Goal: Task Accomplishment & Management: Complete application form

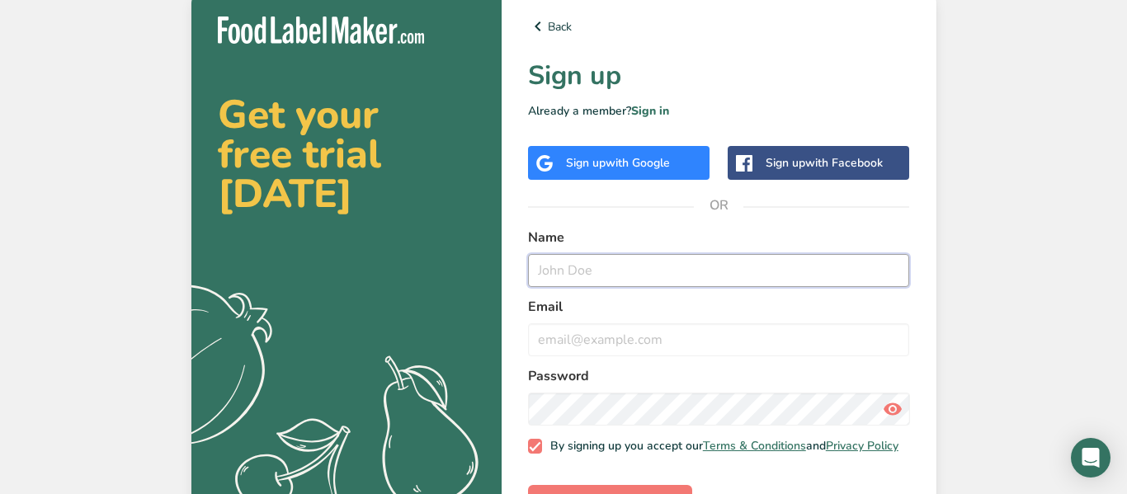
click at [608, 262] on input "text" at bounding box center [719, 270] width 382 height 33
type input "[PERSON_NAME]"
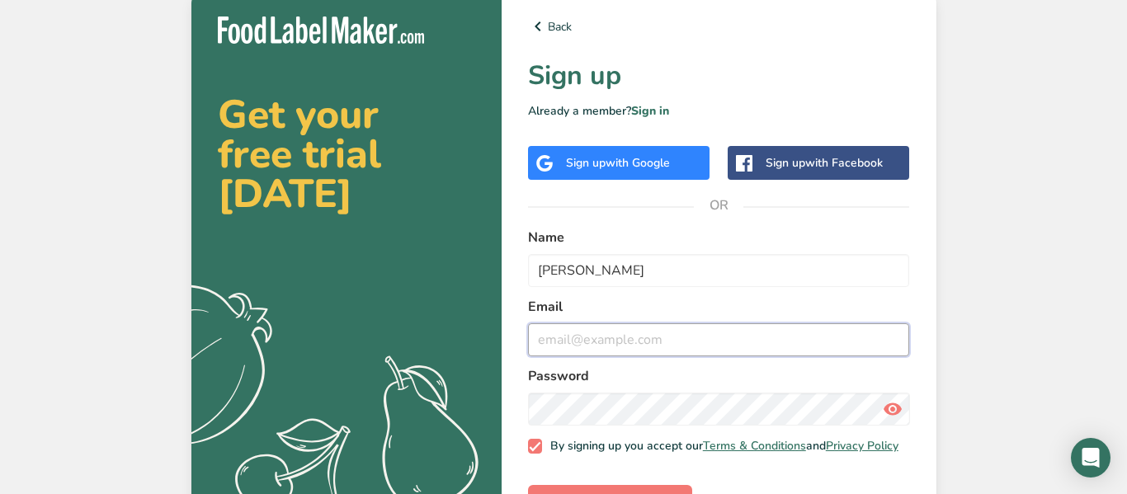
click at [586, 349] on input "email" at bounding box center [719, 339] width 382 height 33
type input "[EMAIL_ADDRESS][DOMAIN_NAME]"
click at [528, 485] on button "Sign up for Free" at bounding box center [610, 501] width 164 height 33
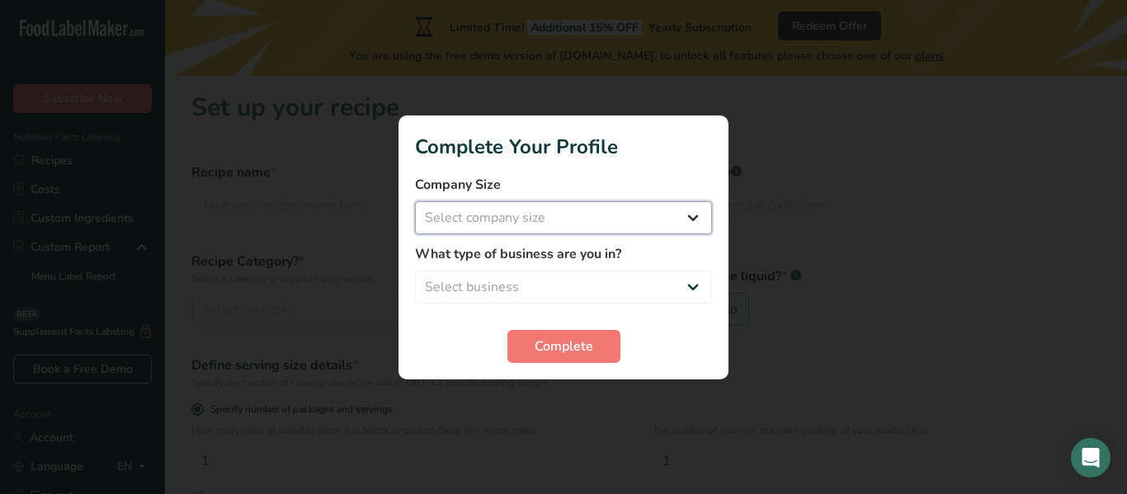
click at [636, 214] on select "Select company size Fewer than 10 Employees 10 to 50 Employees 51 to 500 Employ…" at bounding box center [563, 217] width 297 height 33
select select "1"
click at [415, 201] on select "Select company size Fewer than 10 Employees 10 to 50 Employees 51 to 500 Employ…" at bounding box center [563, 217] width 297 height 33
click at [619, 285] on select "Select business Packaged Food Manufacturer Restaurant & Cafe Bakery Meal Plans …" at bounding box center [563, 286] width 297 height 33
select select "8"
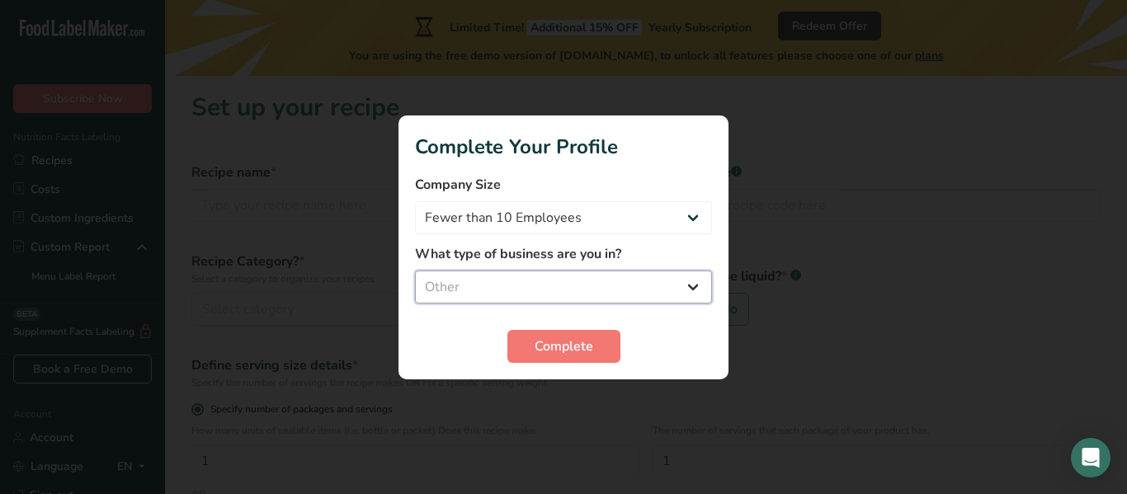
click at [415, 270] on select "Select business Packaged Food Manufacturer Restaurant & Cafe Bakery Meal Plans …" at bounding box center [563, 286] width 297 height 33
click at [541, 341] on span "Complete" at bounding box center [563, 346] width 59 height 20
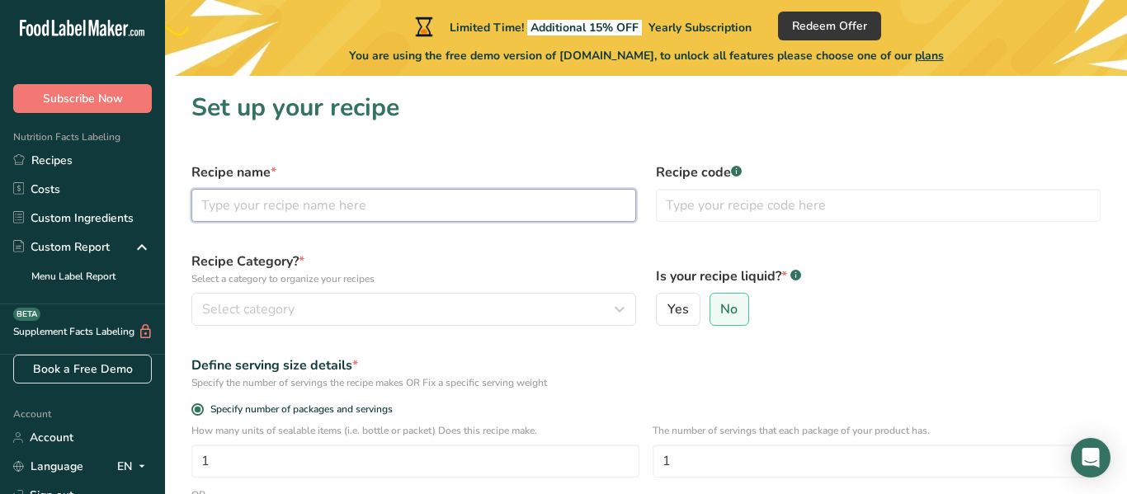
click at [418, 214] on input "text" at bounding box center [413, 205] width 445 height 33
type input "+3"
click at [724, 194] on input "text" at bounding box center [878, 205] width 445 height 33
type input "i"
click at [665, 315] on label "Yes" at bounding box center [678, 309] width 45 height 33
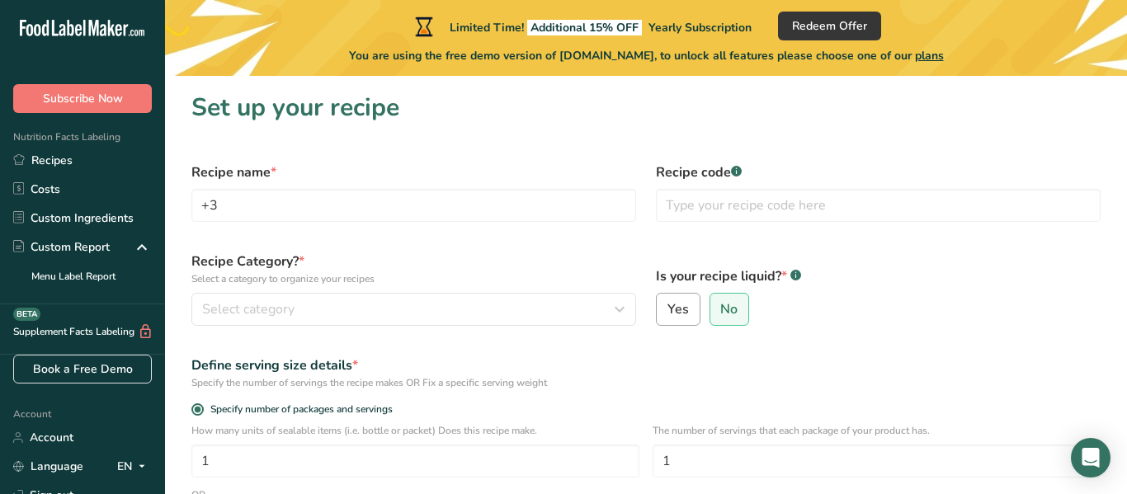
click at [665, 315] on input "Yes" at bounding box center [661, 309] width 11 height 11
radio input "true"
radio input "false"
select select "22"
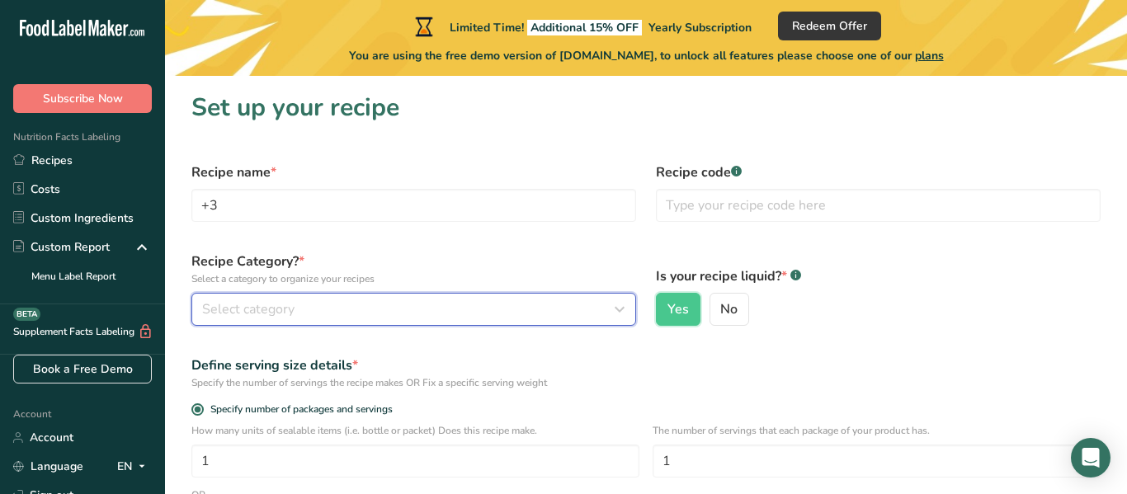
click at [580, 308] on div "Select category" at bounding box center [408, 309] width 413 height 20
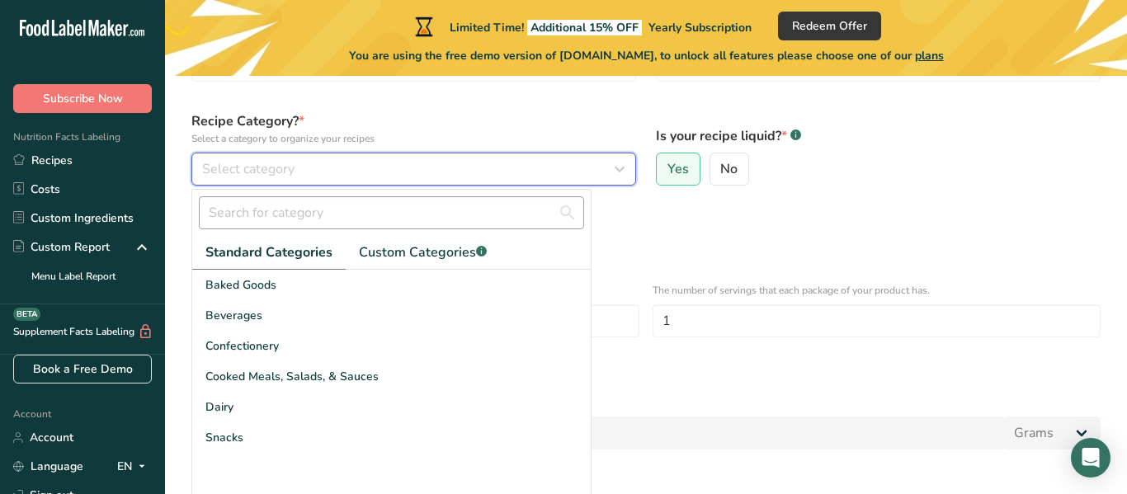
scroll to position [143, 0]
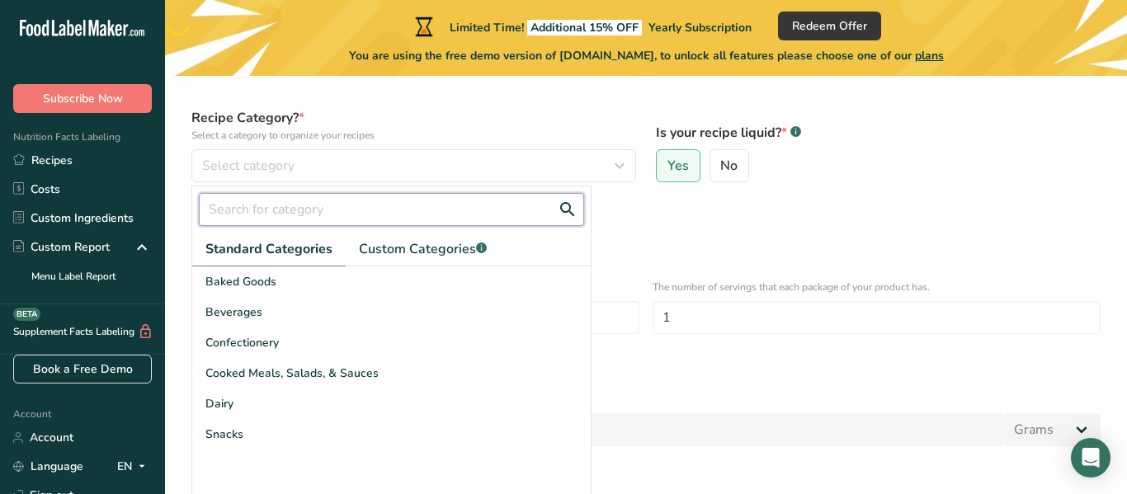
click at [457, 209] on input "text" at bounding box center [391, 209] width 385 height 33
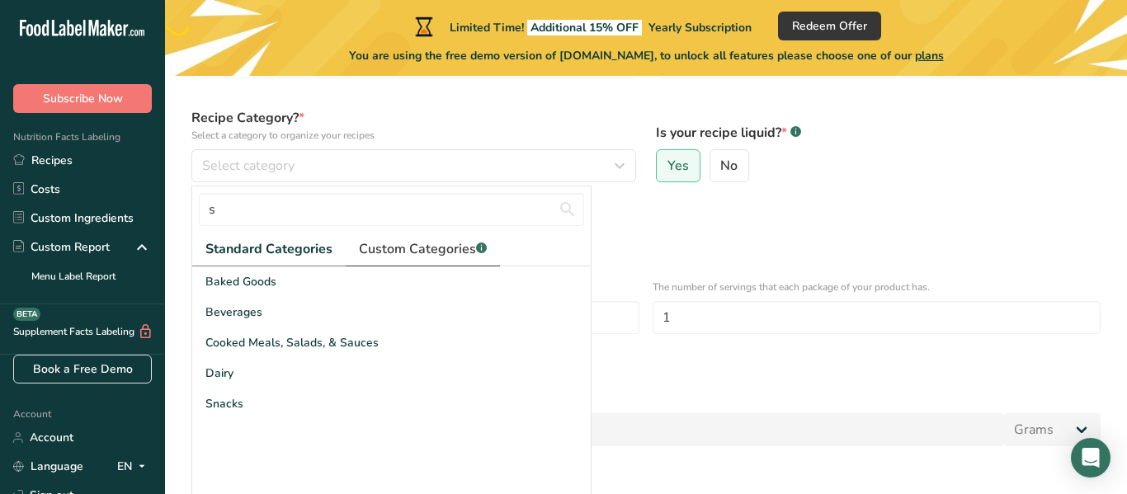
click at [425, 238] on link "Custom Categories .a-a{fill:#347362;}.b-a{fill:#fff;}" at bounding box center [423, 250] width 154 height 34
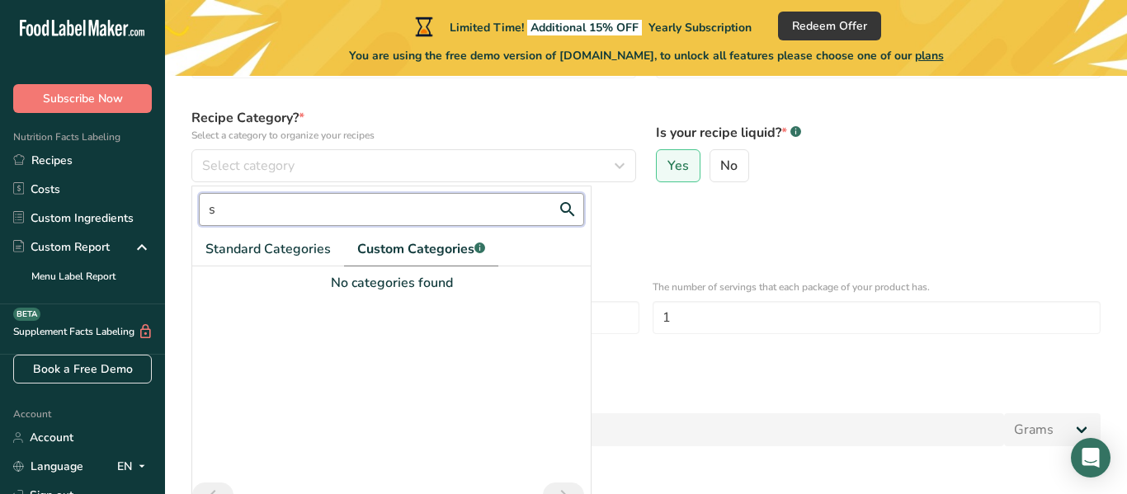
click at [400, 215] on input "s" at bounding box center [391, 209] width 385 height 33
type input "salsa"
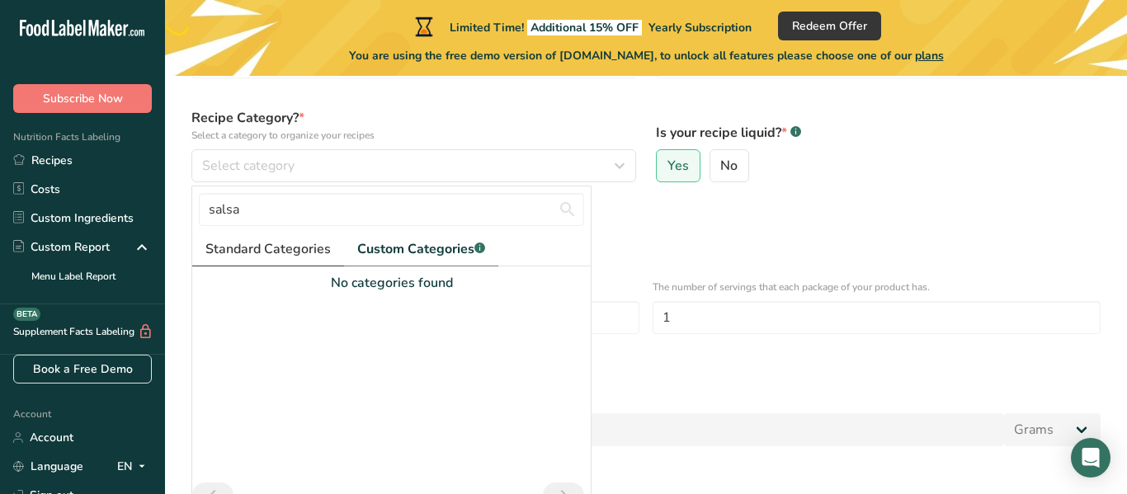
click at [280, 247] on span "Standard Categories" at bounding box center [267, 249] width 125 height 20
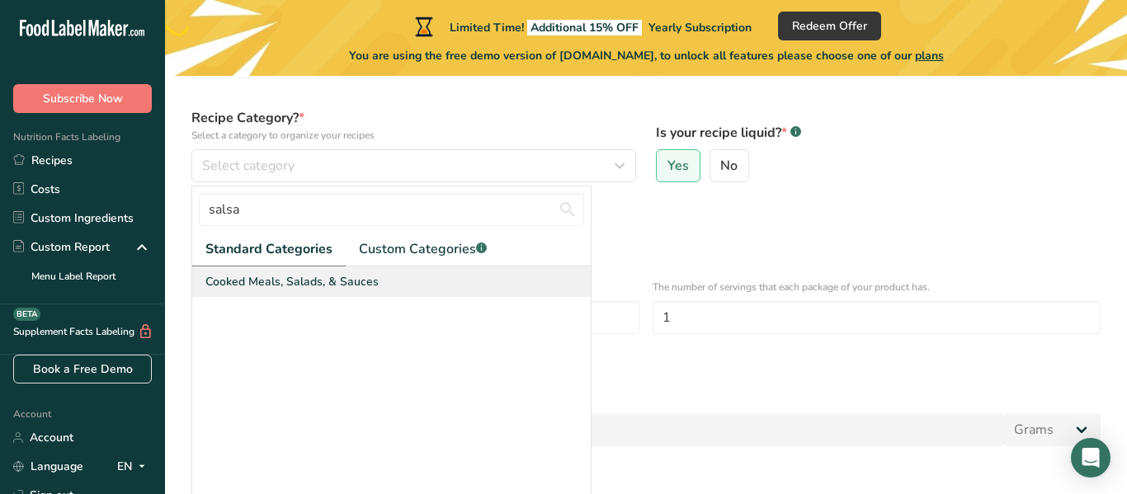
click at [378, 288] on div "Cooked Meals, Salads, & Sauces" at bounding box center [391, 281] width 398 height 31
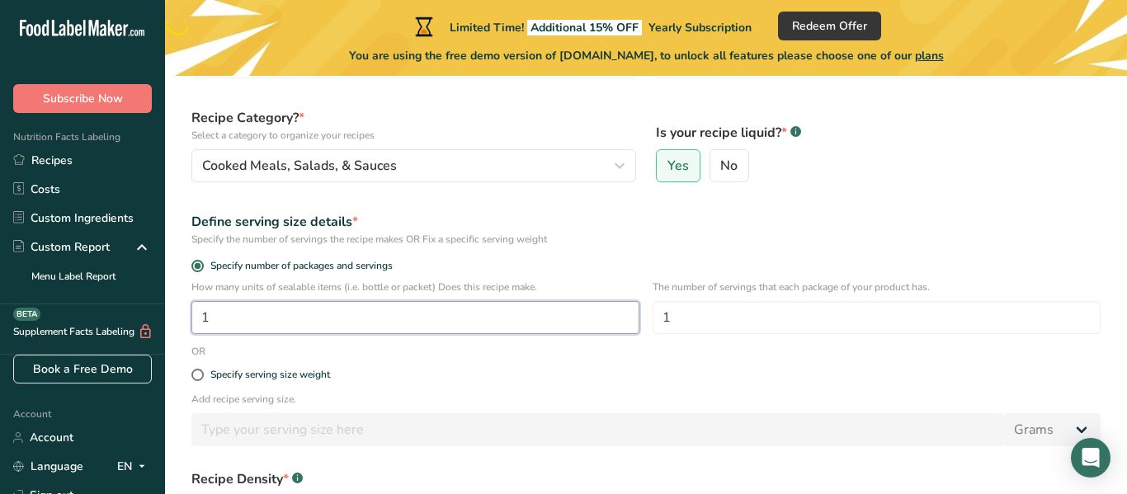
click at [379, 314] on input "1" at bounding box center [415, 317] width 448 height 33
type input "10"
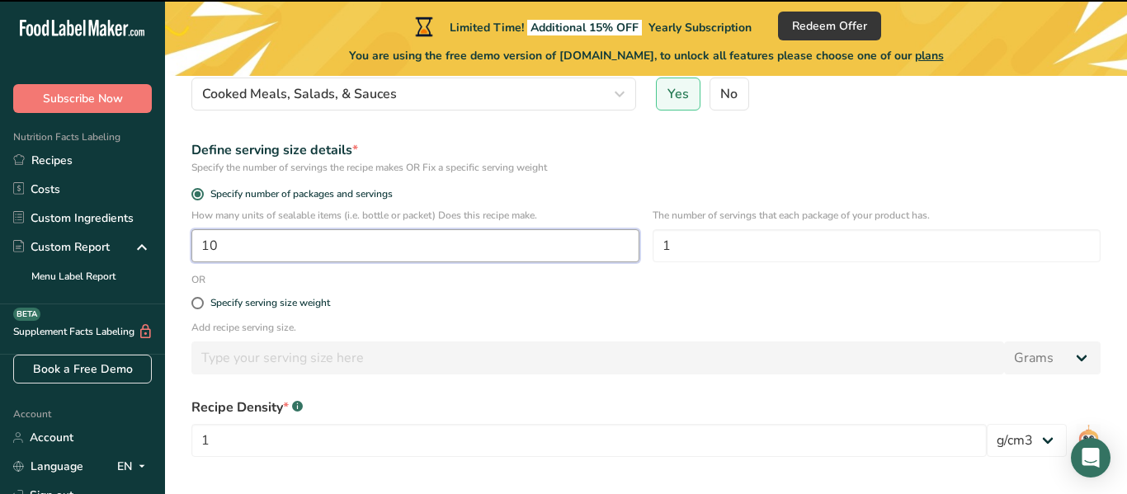
scroll to position [218, 0]
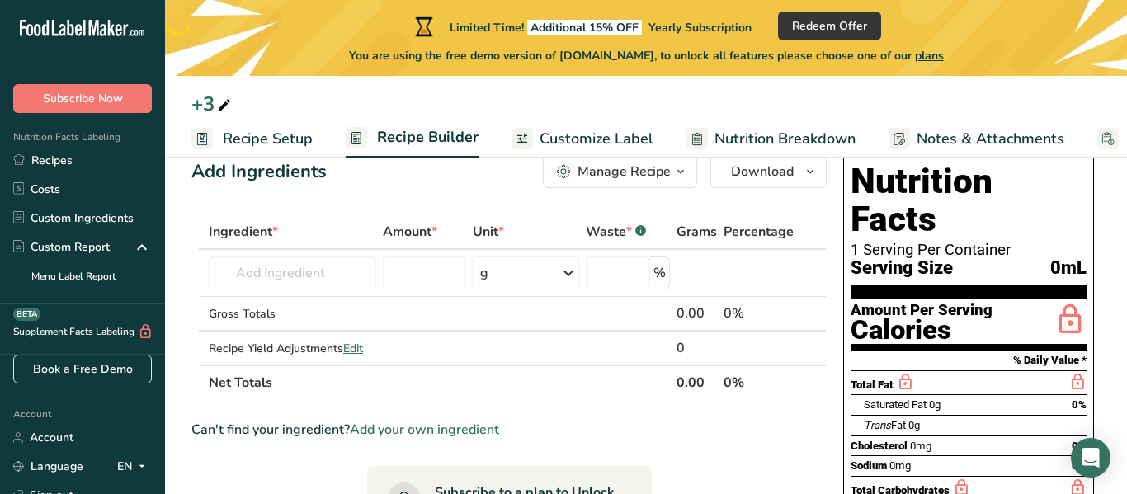
scroll to position [119, 0]
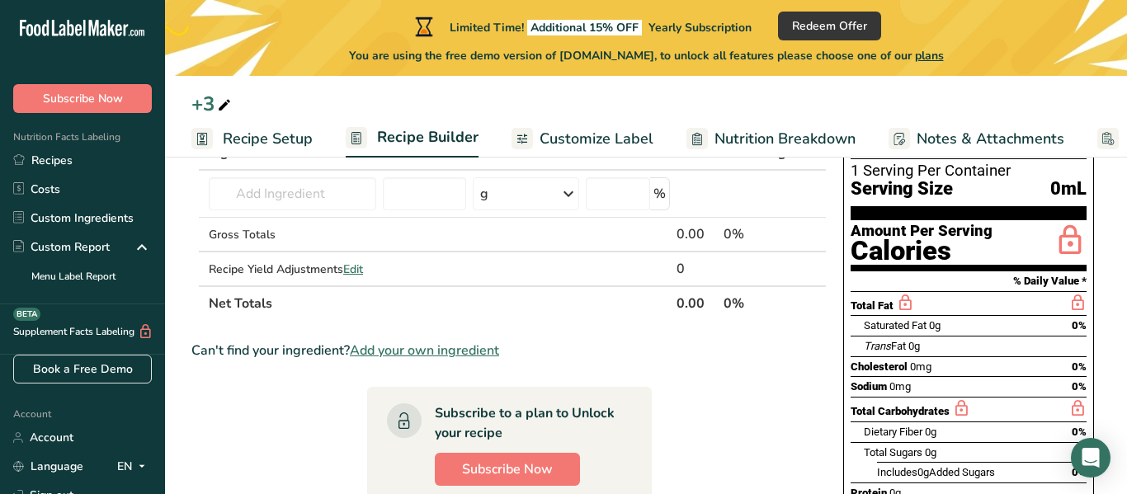
click at [959, 291] on div "Total Fat" at bounding box center [968, 303] width 236 height 25
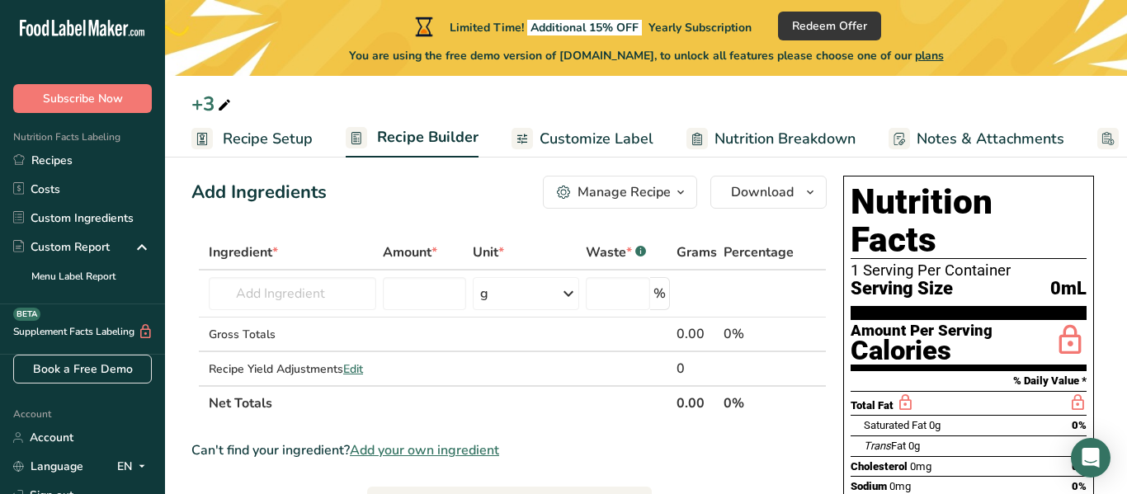
scroll to position [0, 0]
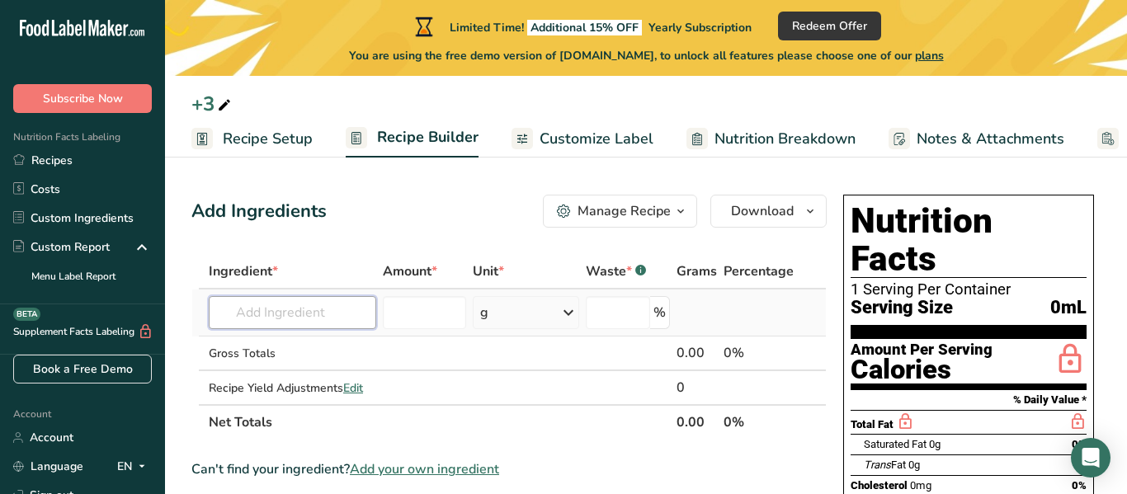
click at [335, 299] on input "text" at bounding box center [292, 312] width 167 height 33
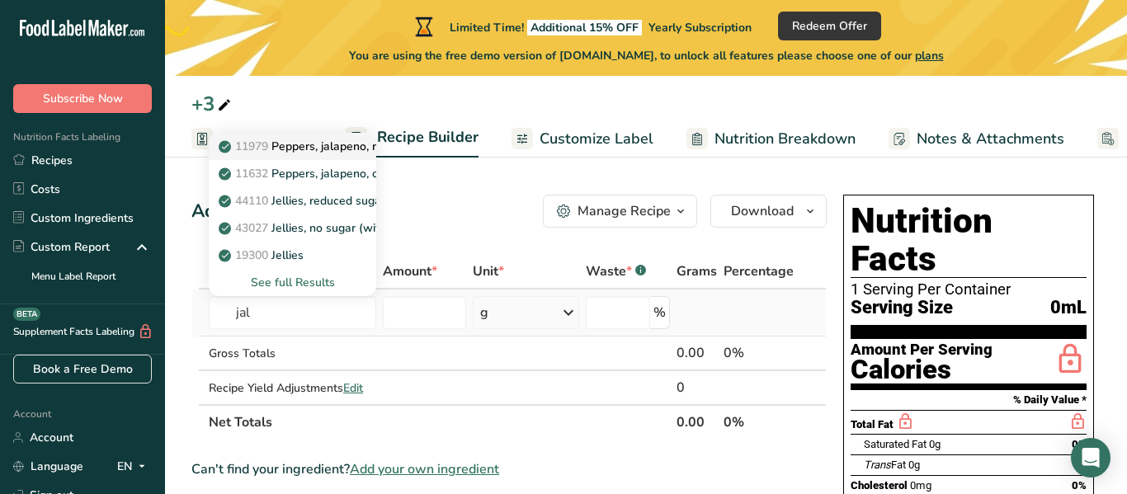
click at [335, 142] on p "11979 [PERSON_NAME], jalapeno, raw" at bounding box center [307, 146] width 171 height 17
type input "Peppers, jalapeno, raw"
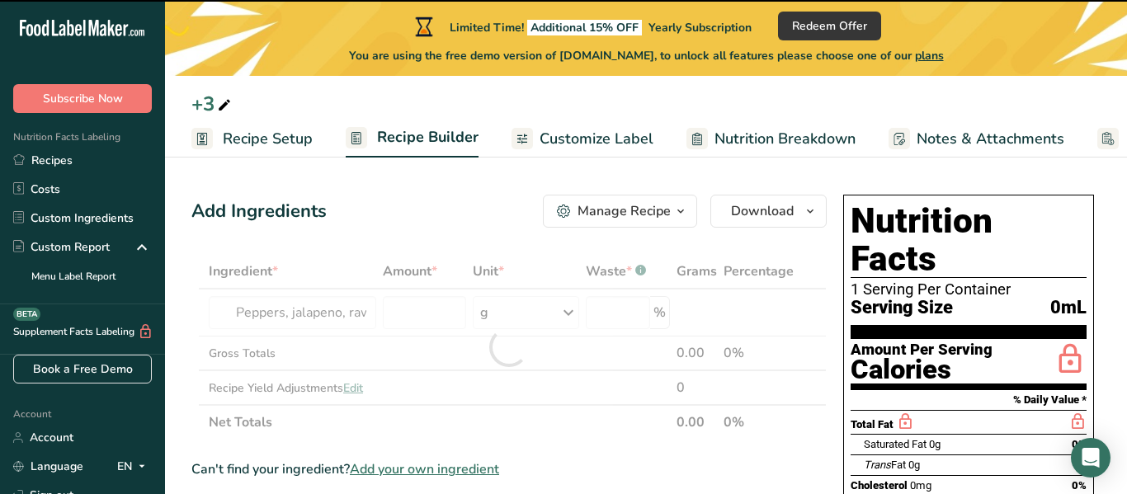
type input "0"
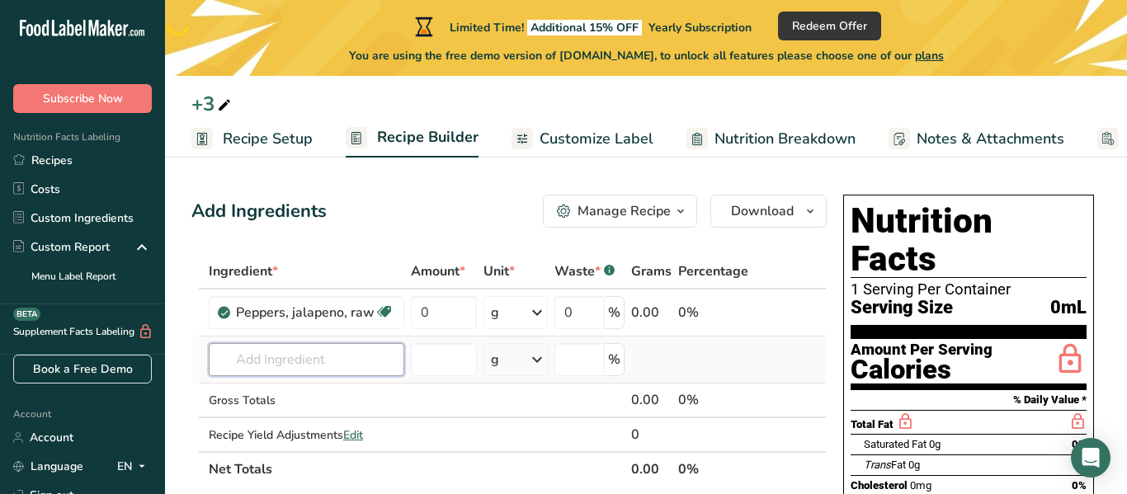
click at [325, 358] on input "text" at bounding box center [306, 359] width 195 height 33
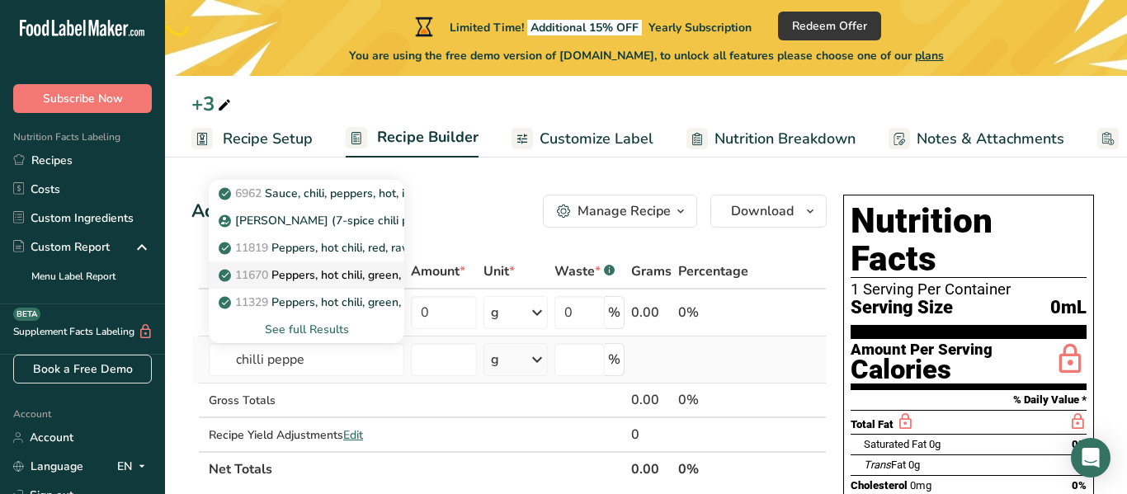
click at [386, 284] on link "11670 Peppers, hot chili, green, raw" at bounding box center [306, 274] width 195 height 27
type input "Peppers, hot chili, green, raw"
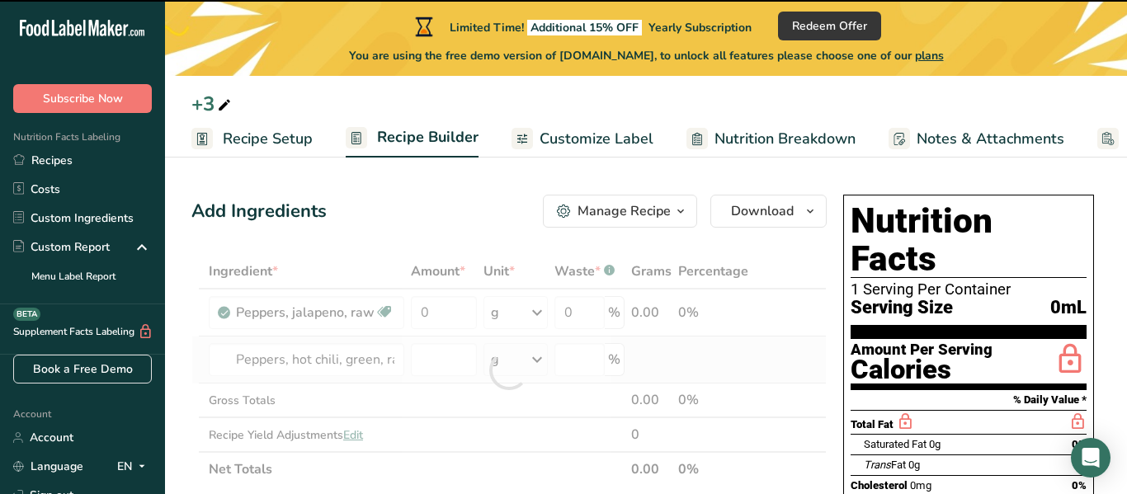
type input "0"
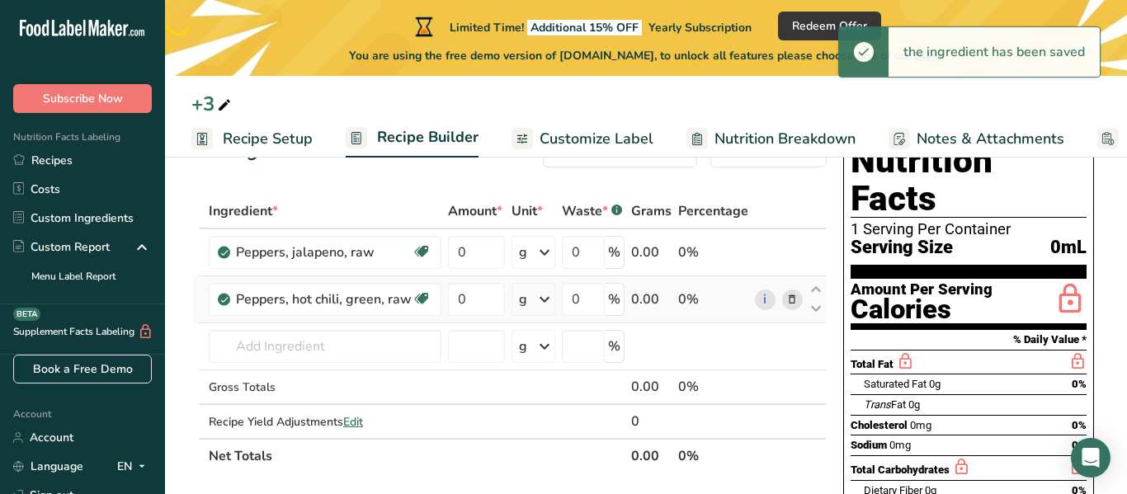
scroll to position [63, 0]
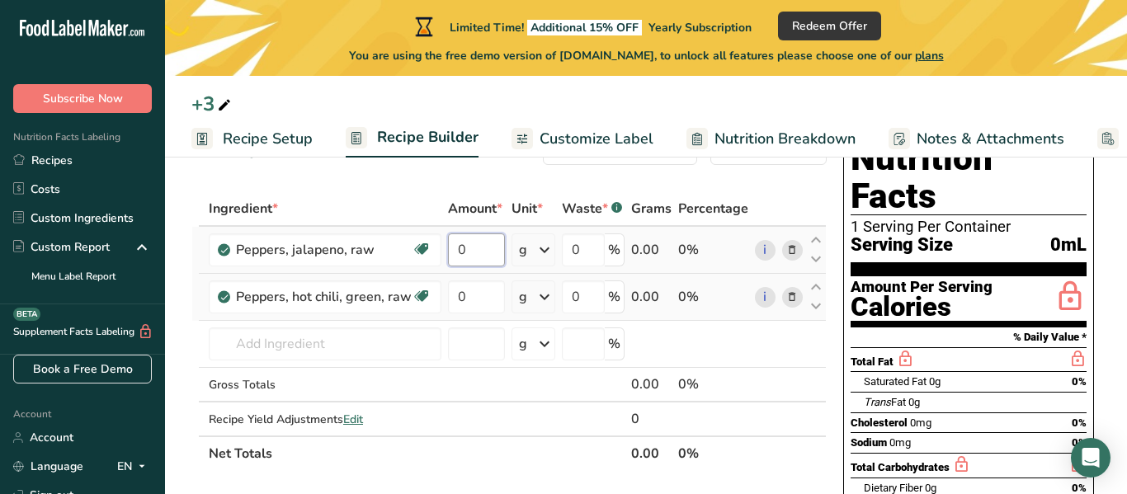
click at [489, 238] on input "0" at bounding box center [476, 249] width 57 height 33
type input "1"
click at [473, 286] on div "Ingredient * Amount * Unit * Waste * .a-a{fill:#347362;}.b-a{fill:#fff;} Grams …" at bounding box center [508, 331] width 635 height 280
type input "1"
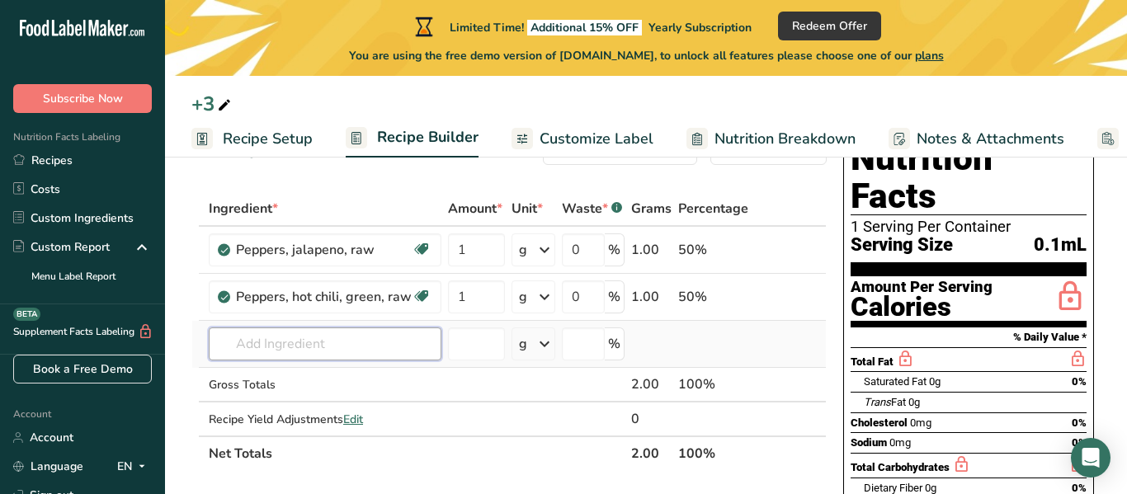
click at [402, 333] on div "Ingredient * Amount * Unit * Waste * .a-a{fill:#347362;}.b-a{fill:#fff;} Grams …" at bounding box center [508, 331] width 635 height 280
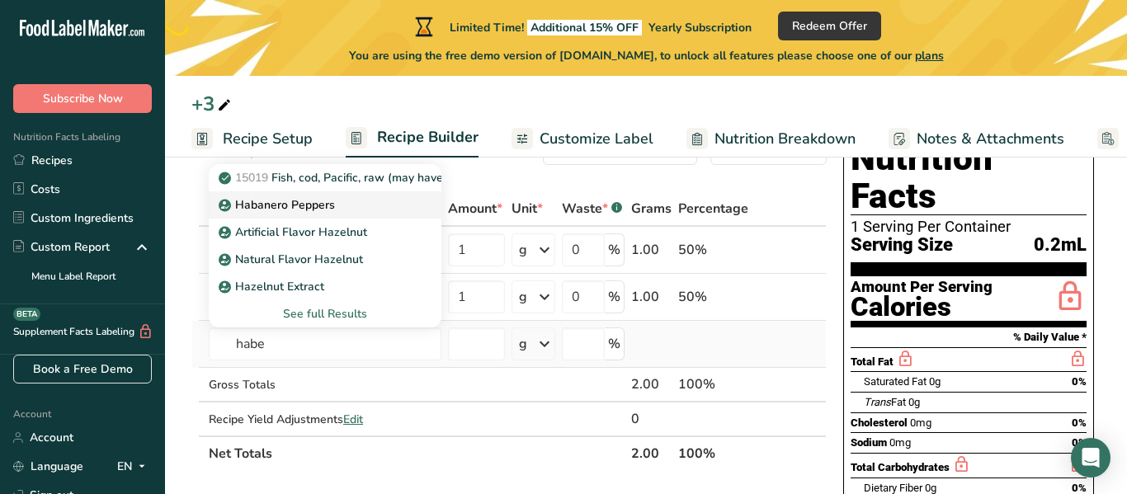
click at [351, 196] on div "Habanero Peppers" at bounding box center [312, 204] width 180 height 17
type input "Habanero Peppers"
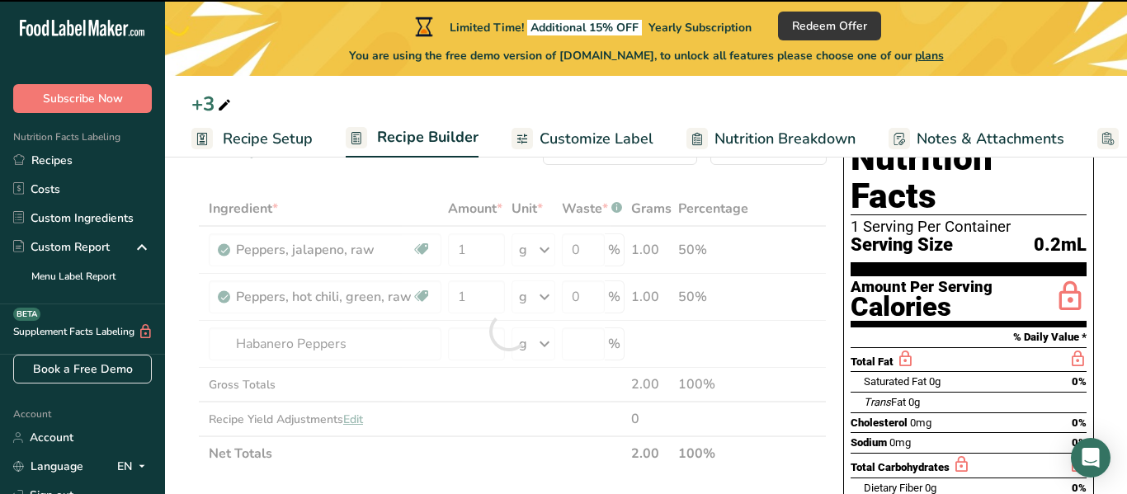
type input "0"
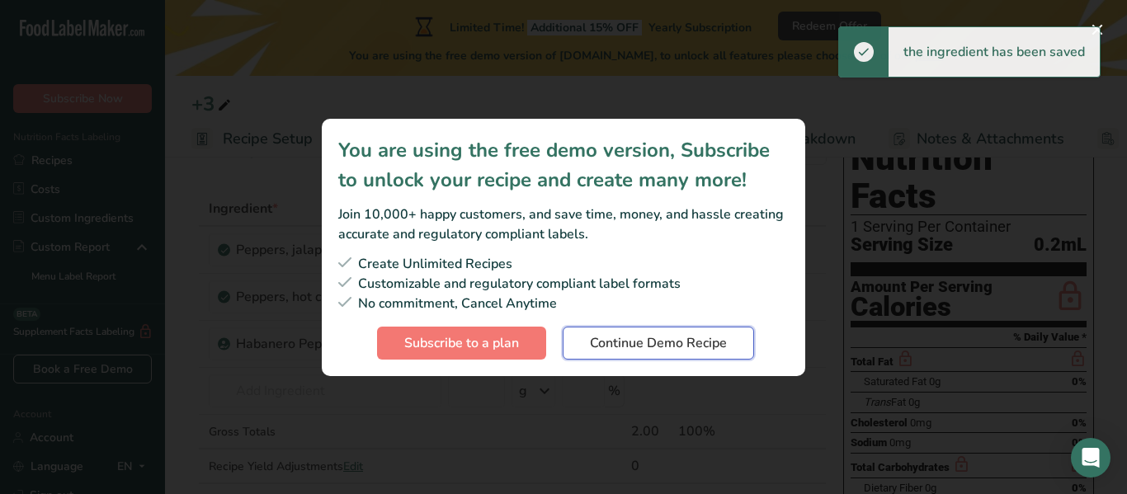
click at [623, 346] on span "Continue Demo Recipe" at bounding box center [658, 343] width 137 height 20
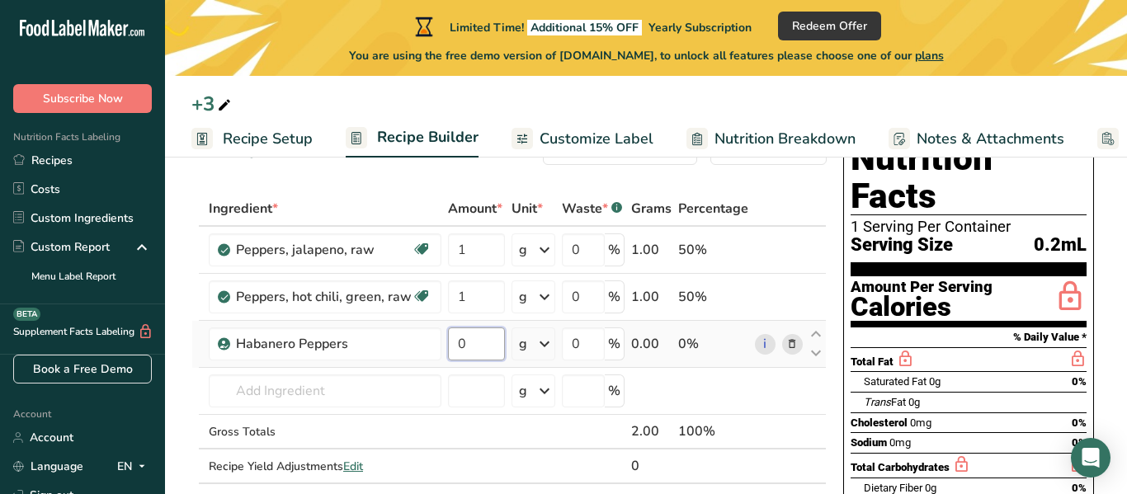
click at [484, 355] on input "0" at bounding box center [476, 343] width 57 height 33
type input "1"
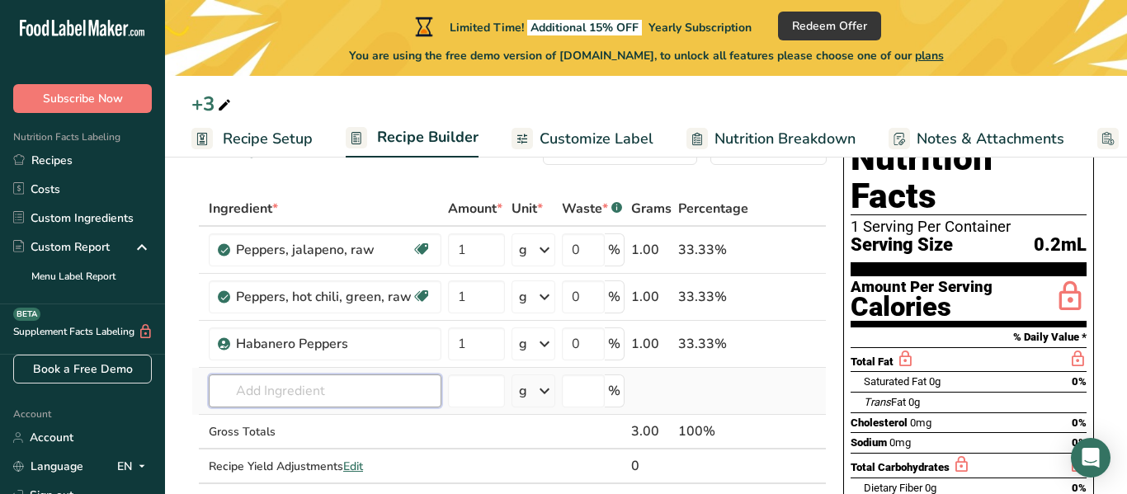
click at [405, 387] on div "Ingredient * Amount * Unit * Waste * .a-a{fill:#347362;}.b-a{fill:#fff;} Grams …" at bounding box center [508, 354] width 635 height 327
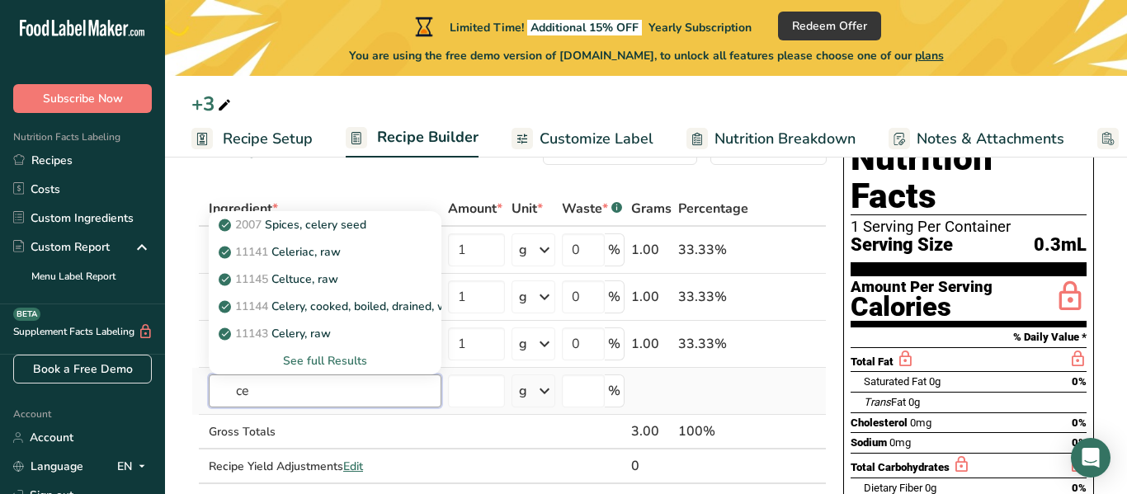
type input "c"
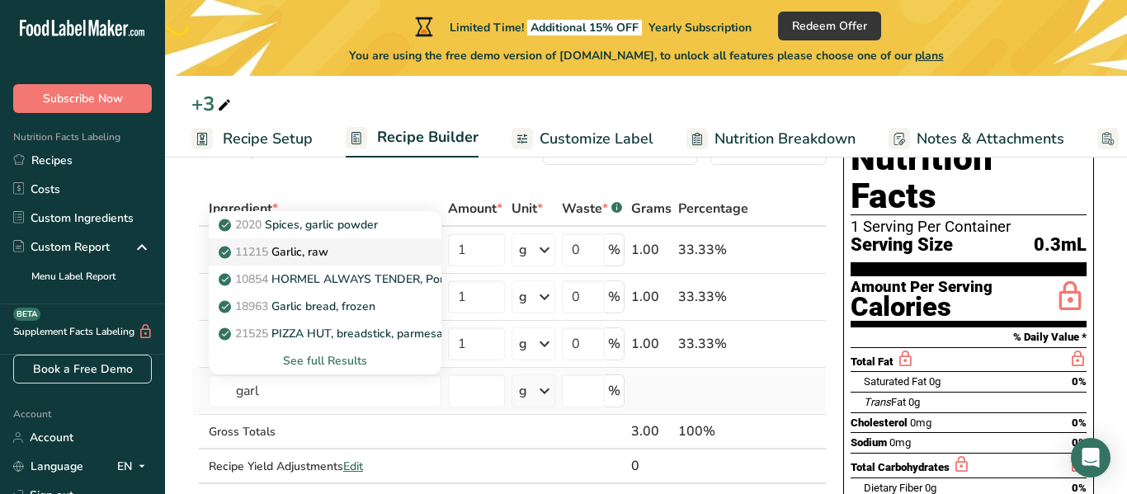
click at [389, 247] on div "11215 Garlic, raw" at bounding box center [312, 251] width 180 height 17
type input "Garlic, raw"
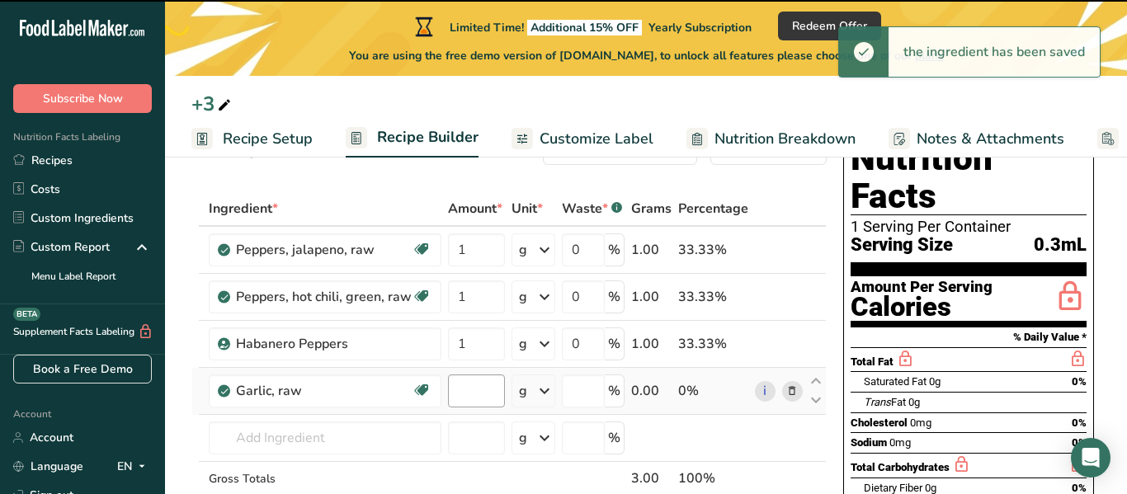
type input "0"
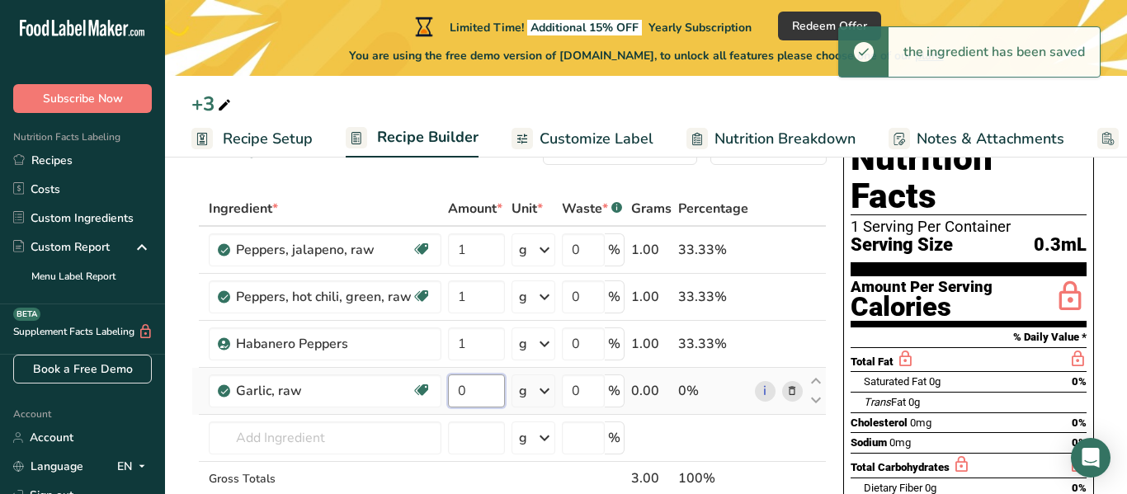
click at [472, 380] on input "0" at bounding box center [476, 390] width 57 height 33
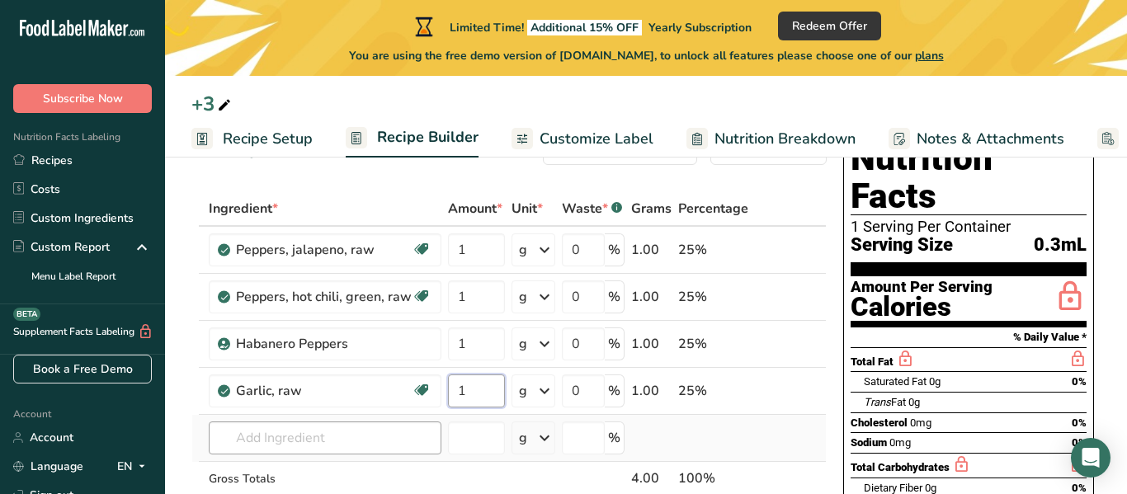
type input "1"
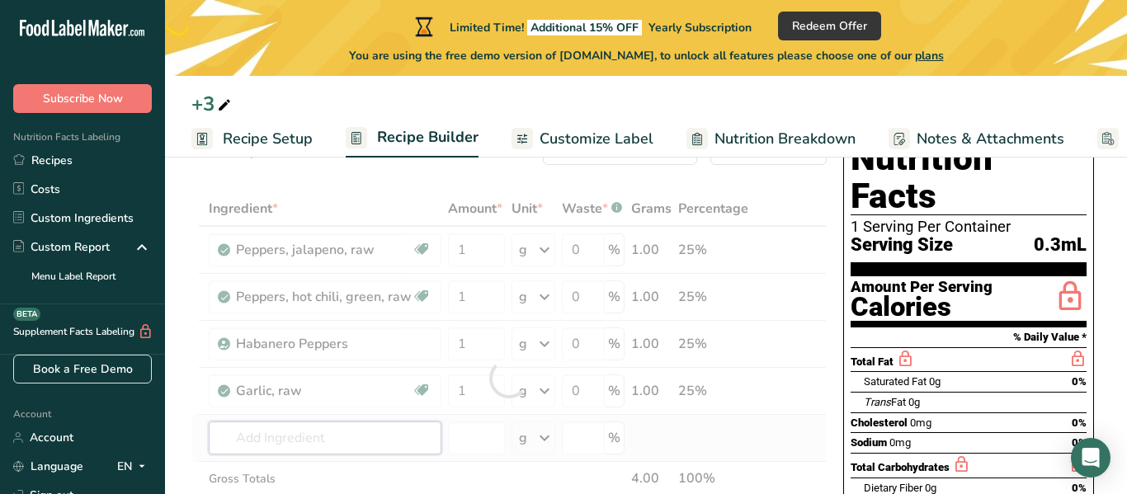
click at [281, 443] on div "Ingredient * Amount * Unit * Waste * .a-a{fill:#347362;}.b-a{fill:#fff;} Grams …" at bounding box center [508, 378] width 635 height 374
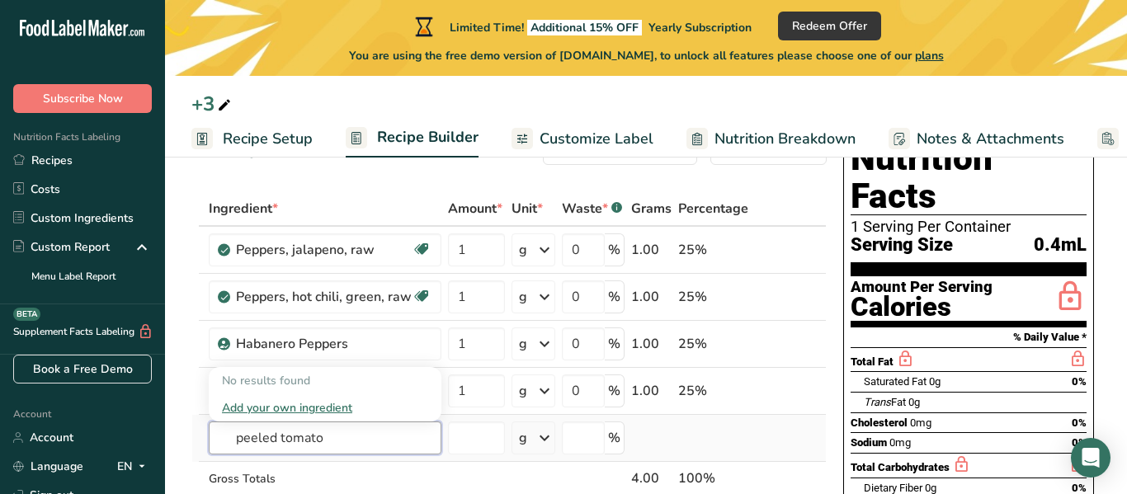
type input "peeled tomato"
click at [298, 405] on div "Add your own ingredient" at bounding box center [325, 407] width 206 height 17
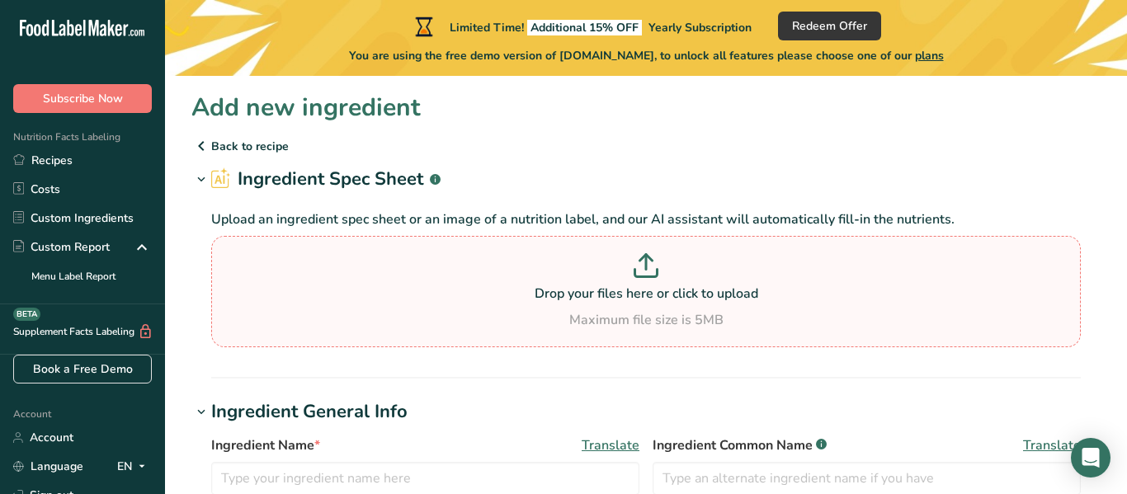
click at [562, 252] on section "Drop your files here or click to upload Maximum file size is 5MB" at bounding box center [645, 291] width 861 height 103
click at [562, 252] on input "Drop your files here or click to upload Maximum file size is 5MB" at bounding box center [645, 291] width 869 height 111
type input "C:\fakepath\shopping.webp"
click at [612, 254] on p at bounding box center [645, 268] width 861 height 31
click at [612, 254] on input "Drop your files here or click to upload Maximum file size is 5MB" at bounding box center [645, 291] width 869 height 111
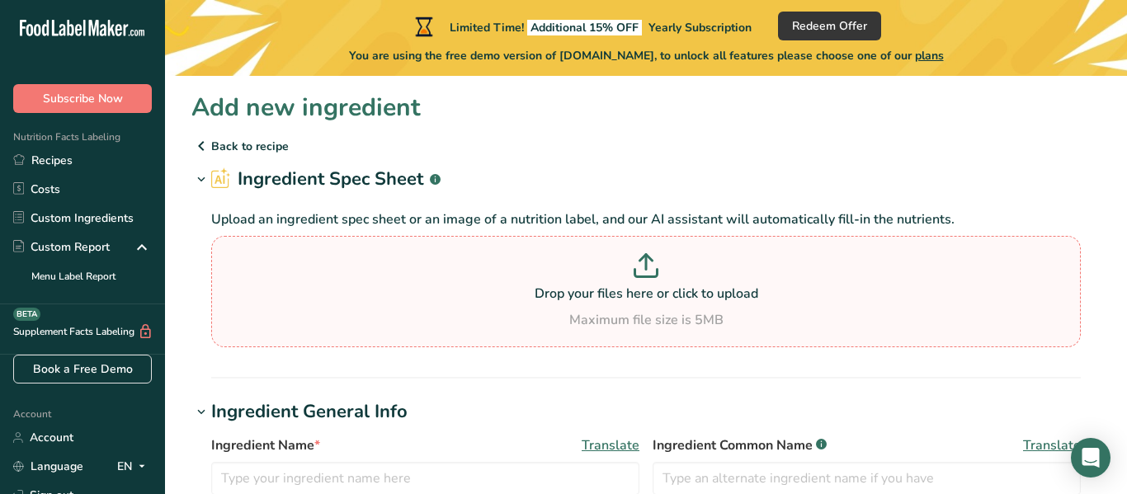
type input "C:\fakepath\shopping.webp"
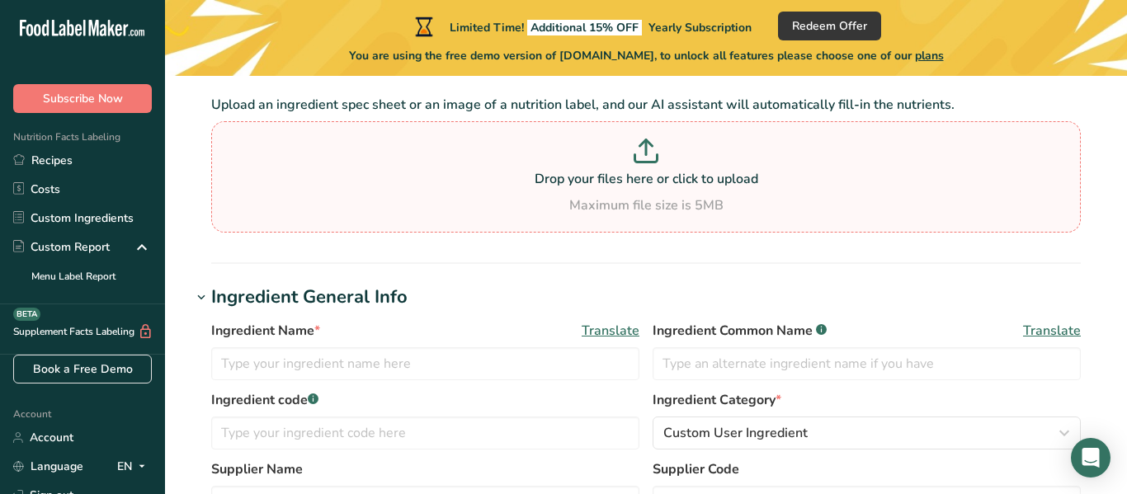
scroll to position [122, 0]
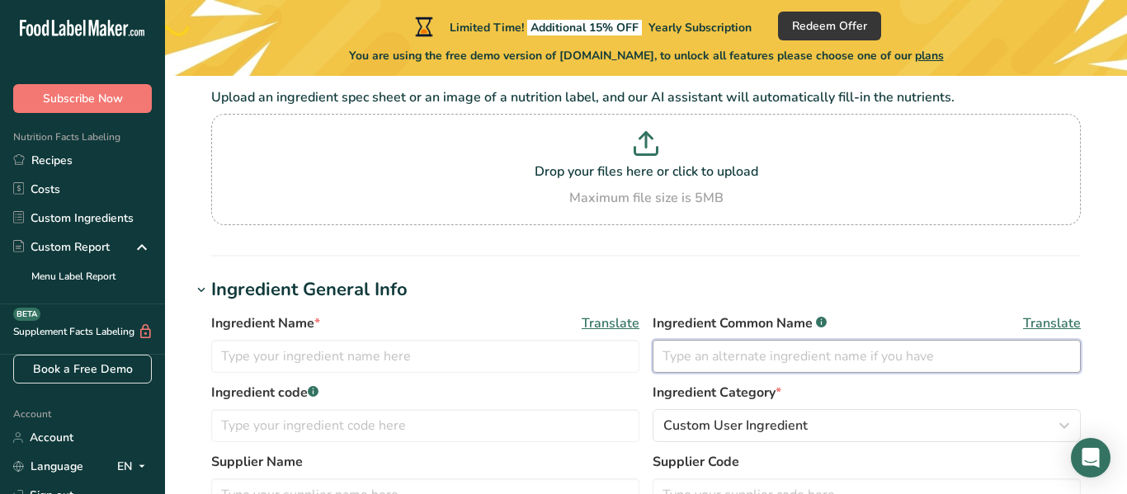
click at [722, 345] on input "text" at bounding box center [866, 356] width 428 height 33
type input "peeled tomato"
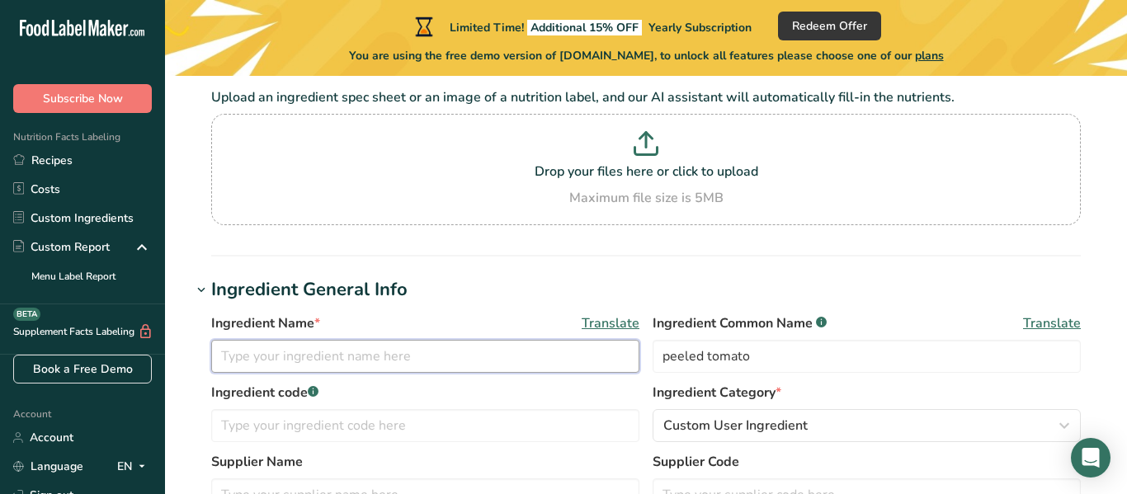
click at [488, 359] on input "text" at bounding box center [425, 356] width 428 height 33
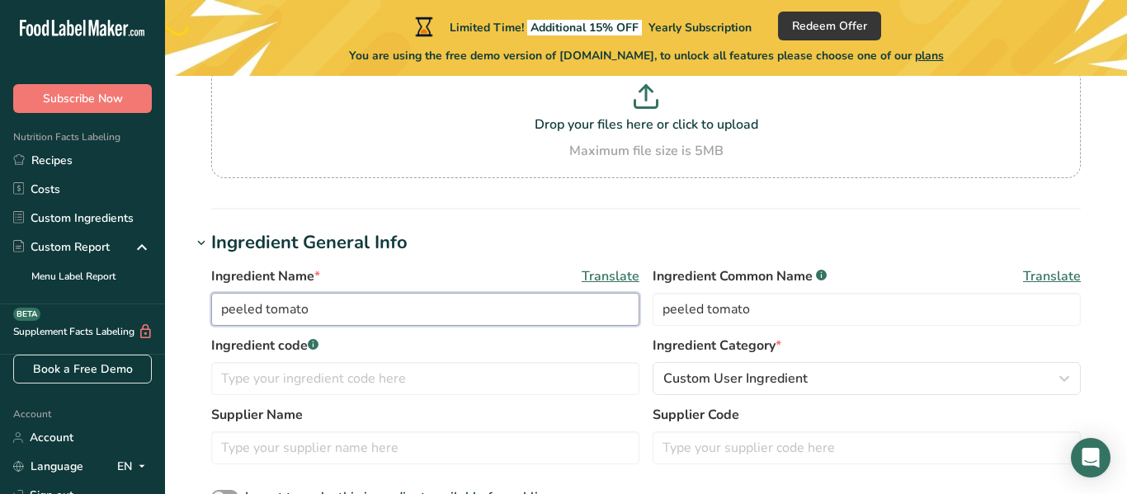
scroll to position [185, 0]
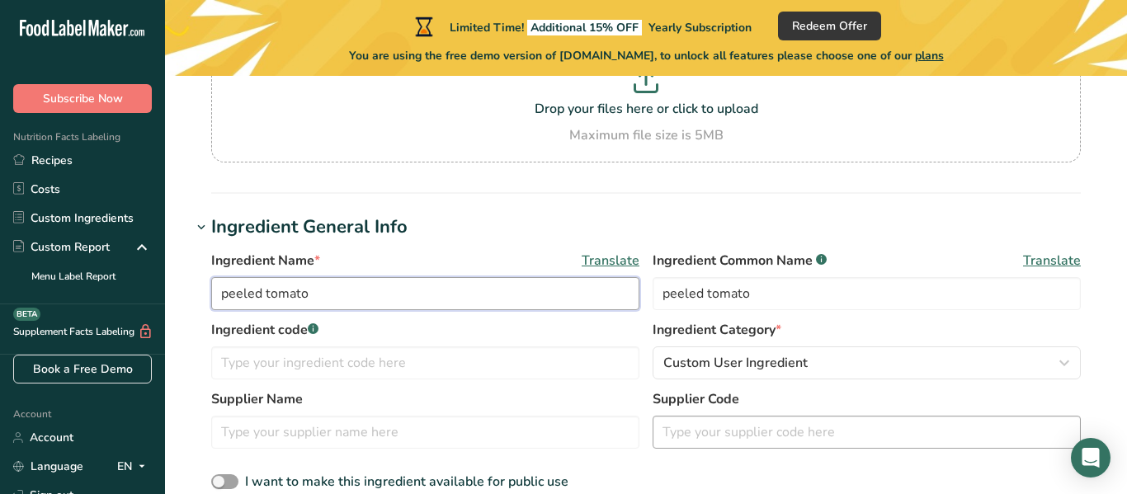
type input "peeled tomato"
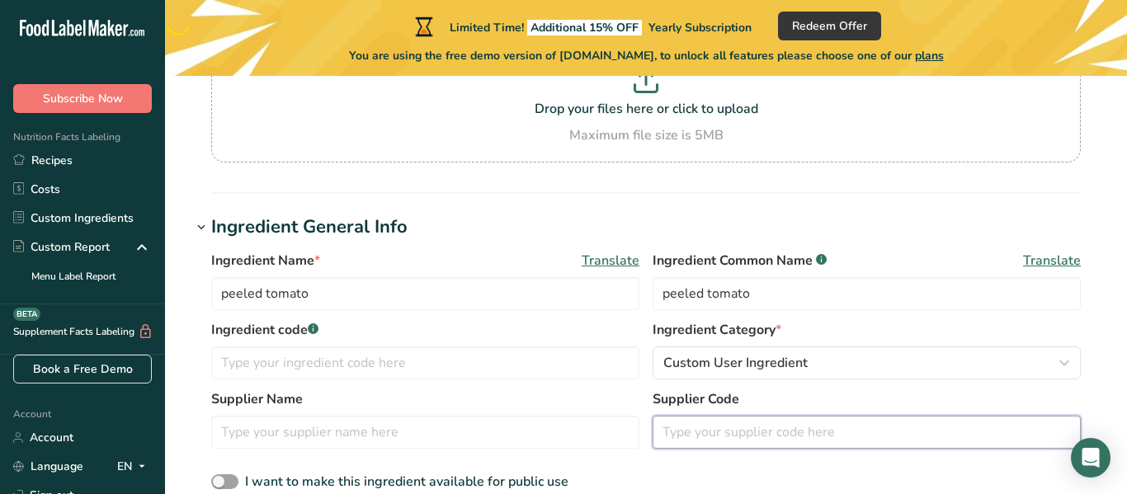
click at [682, 435] on input "text" at bounding box center [866, 432] width 428 height 33
click at [604, 435] on input "text" at bounding box center [425, 432] width 428 height 33
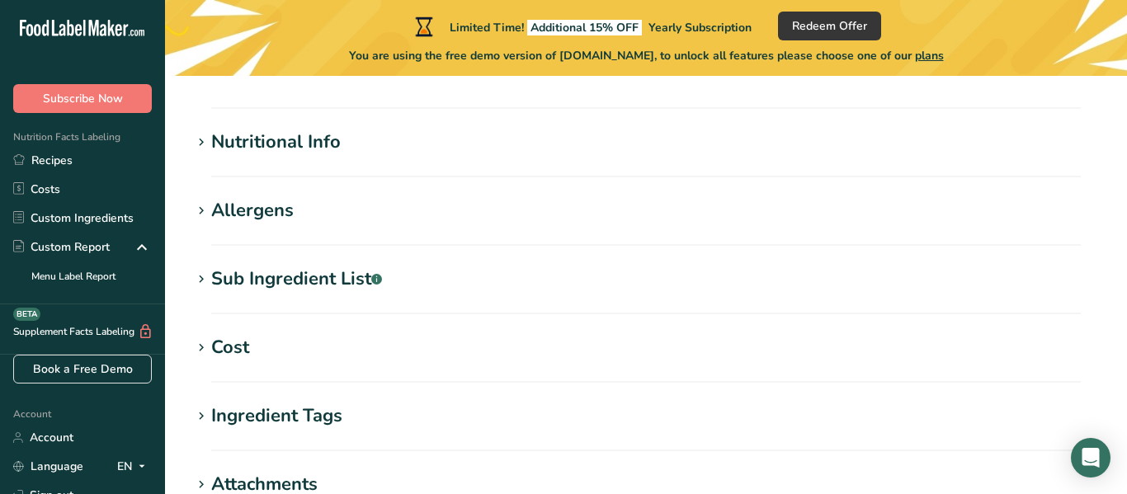
scroll to position [0, 0]
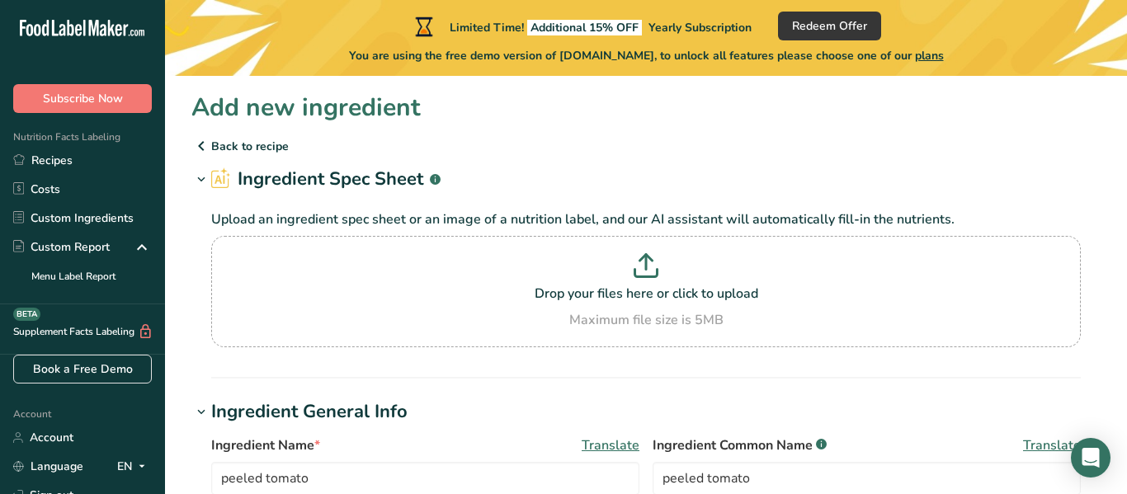
click at [604, 435] on span "Translate" at bounding box center [610, 445] width 58 height 20
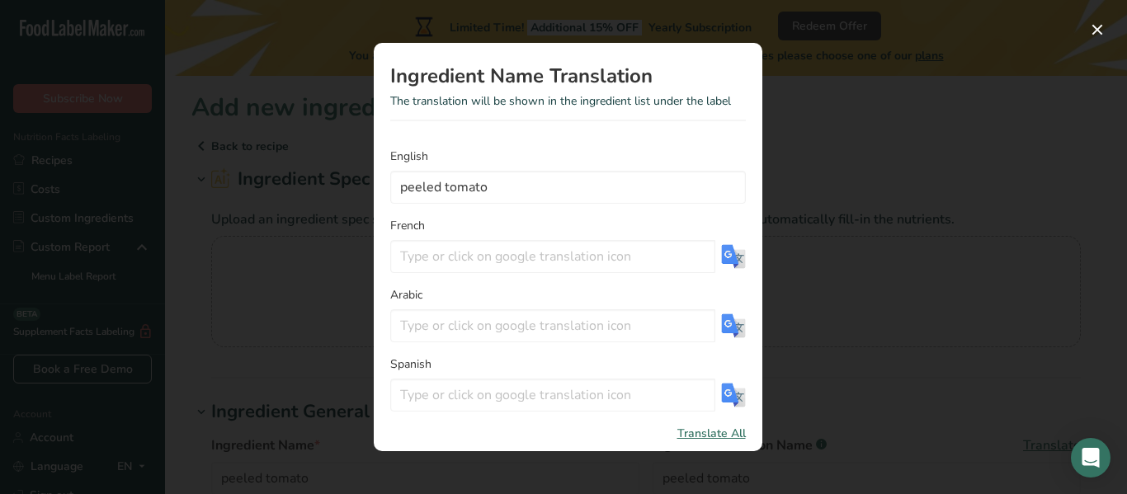
click at [834, 182] on div "Translation Modal" at bounding box center [563, 247] width 1127 height 494
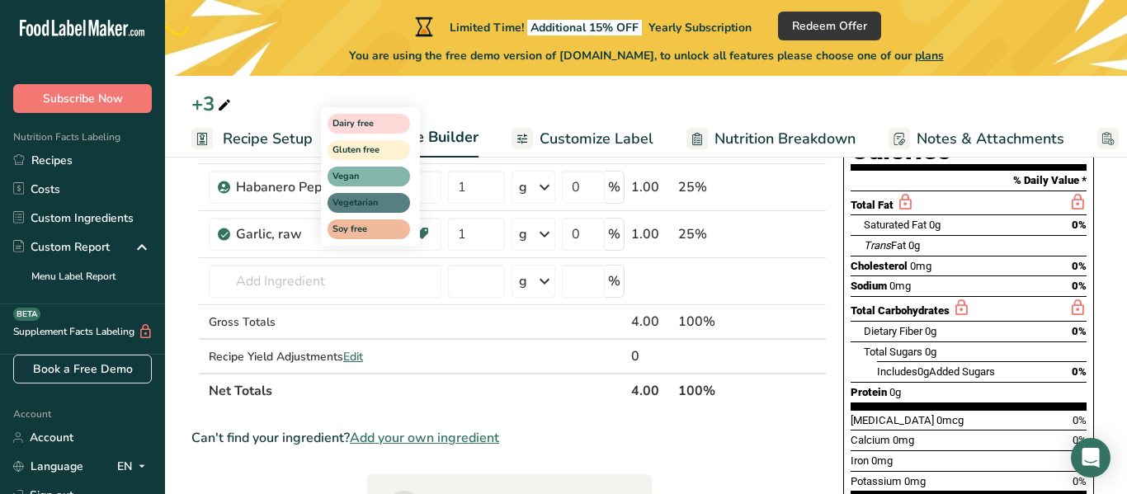
scroll to position [214, 0]
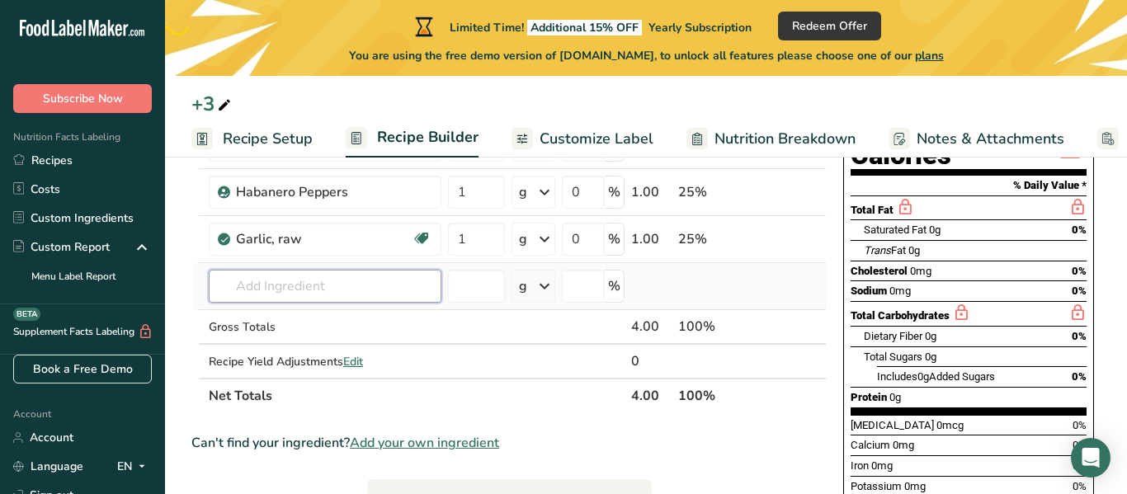
click at [356, 295] on input "text" at bounding box center [325, 286] width 233 height 33
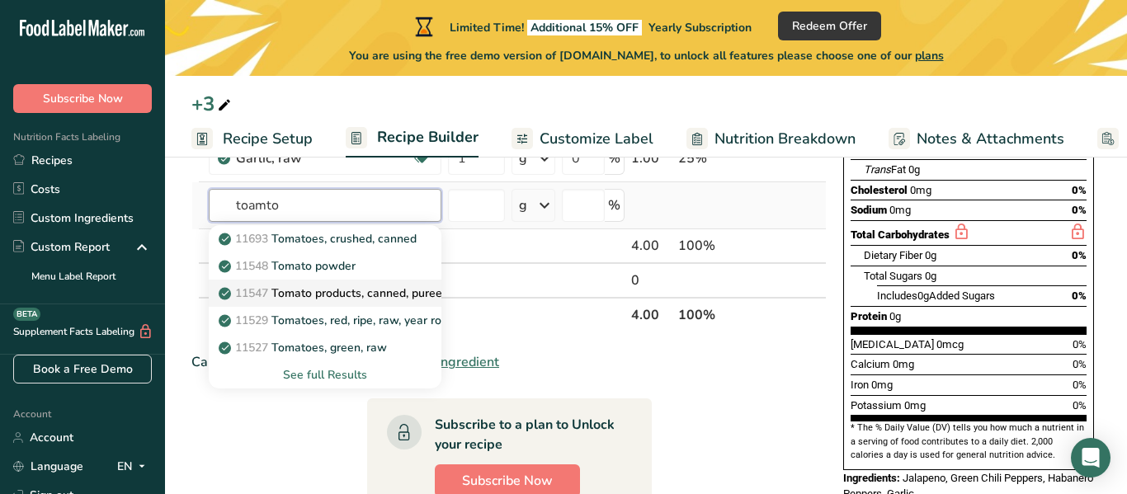
scroll to position [297, 0]
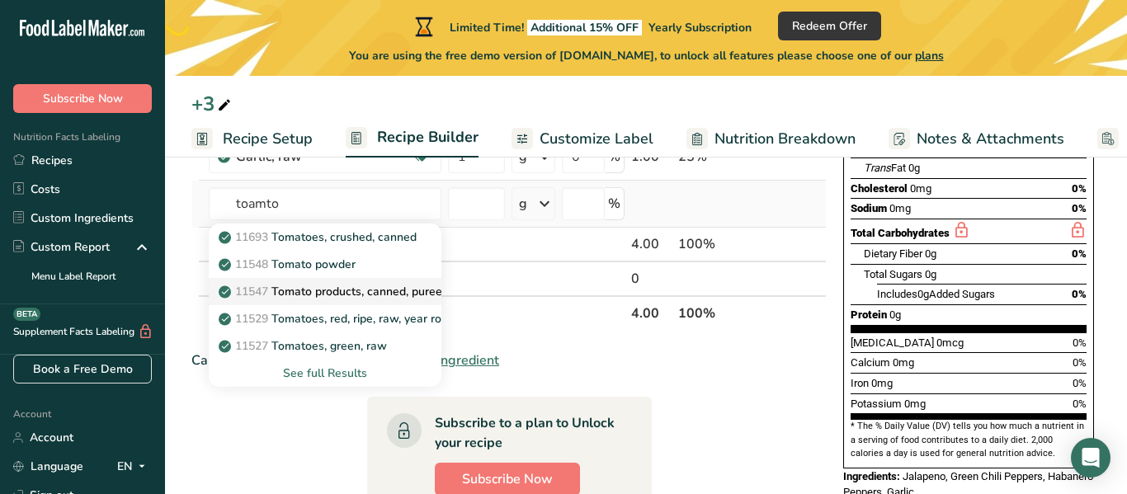
click at [382, 295] on p "11547 Tomato products, canned, puree, without salt added" at bounding box center [385, 291] width 326 height 17
type input "Tomato products, canned, puree, without salt added"
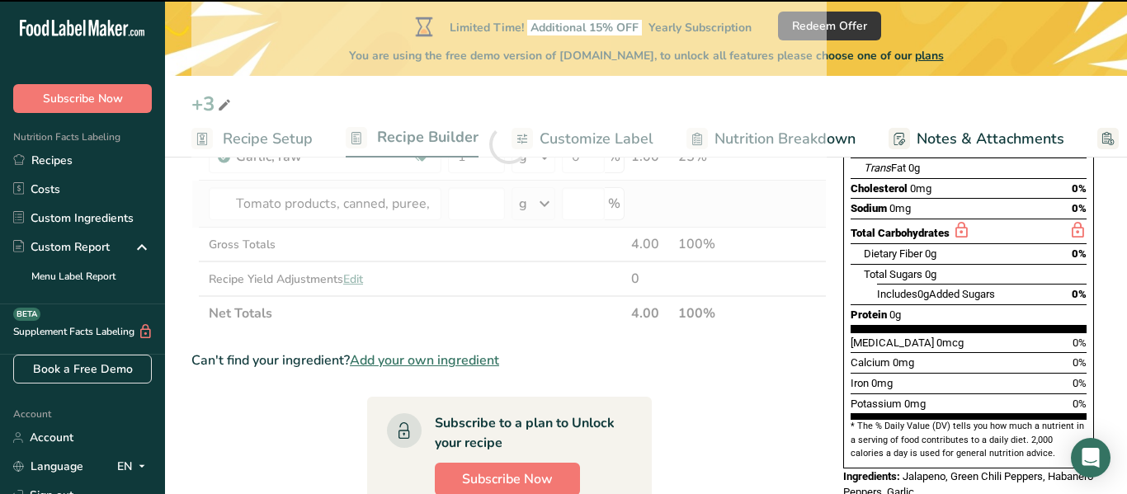
type input "0"
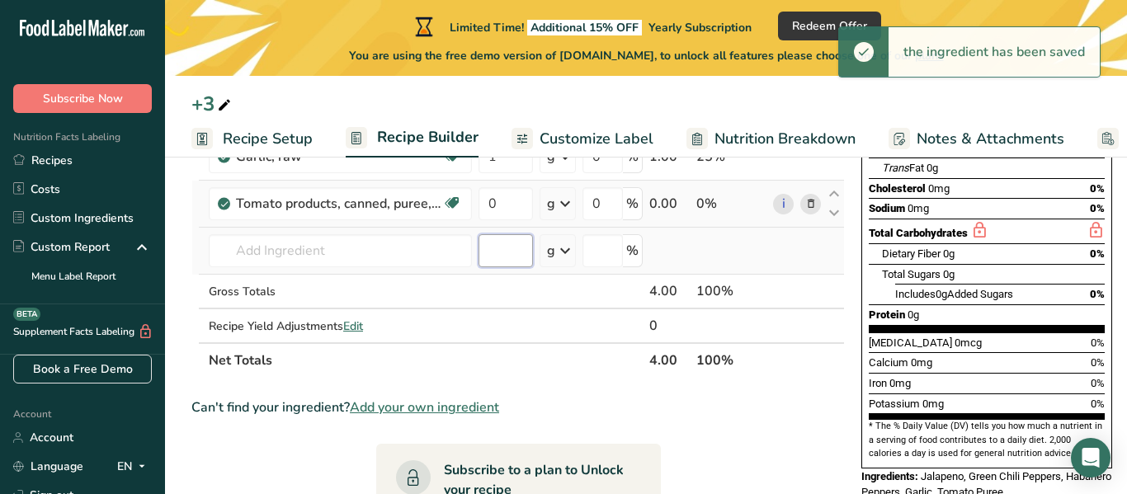
click at [486, 247] on input "number" at bounding box center [505, 250] width 54 height 33
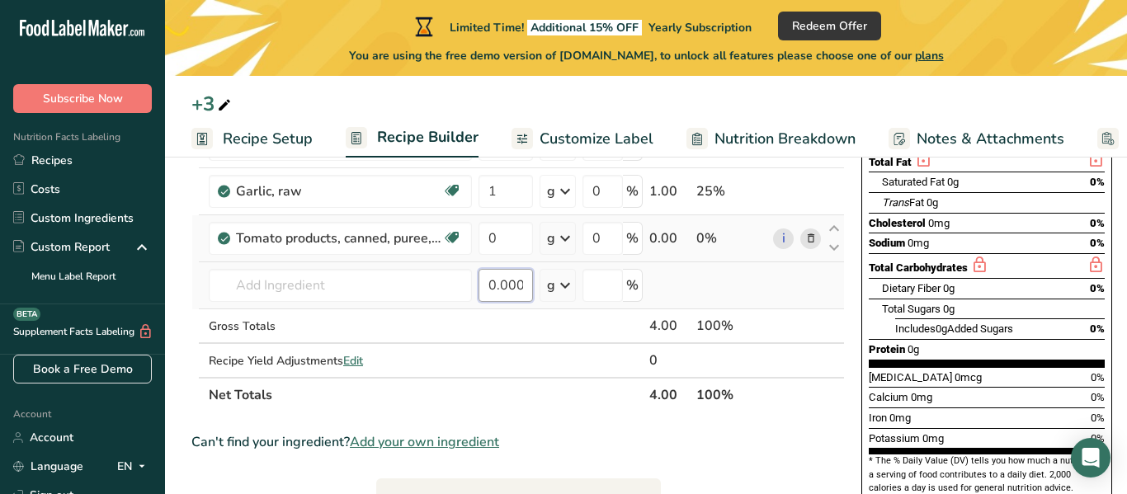
scroll to position [258, 0]
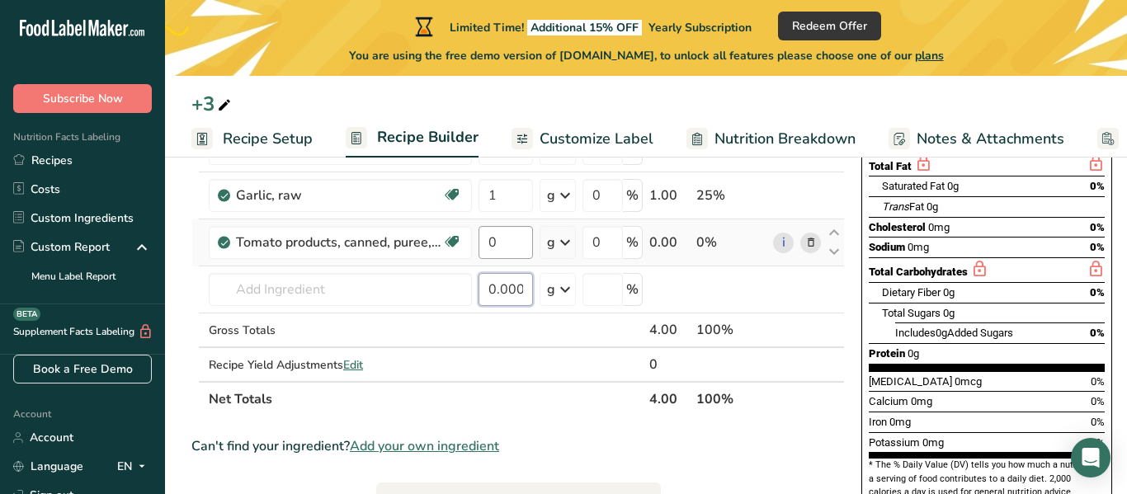
type input "0.00001"
click at [490, 246] on input "0" at bounding box center [505, 242] width 54 height 33
click at [506, 242] on input "0" at bounding box center [505, 242] width 54 height 33
click at [505, 294] on div "Ingredient * Amount * Unit * Waste * .a-a{fill:#347362;}.b-a{fill:#fff;} Grams …" at bounding box center [517, 206] width 653 height 421
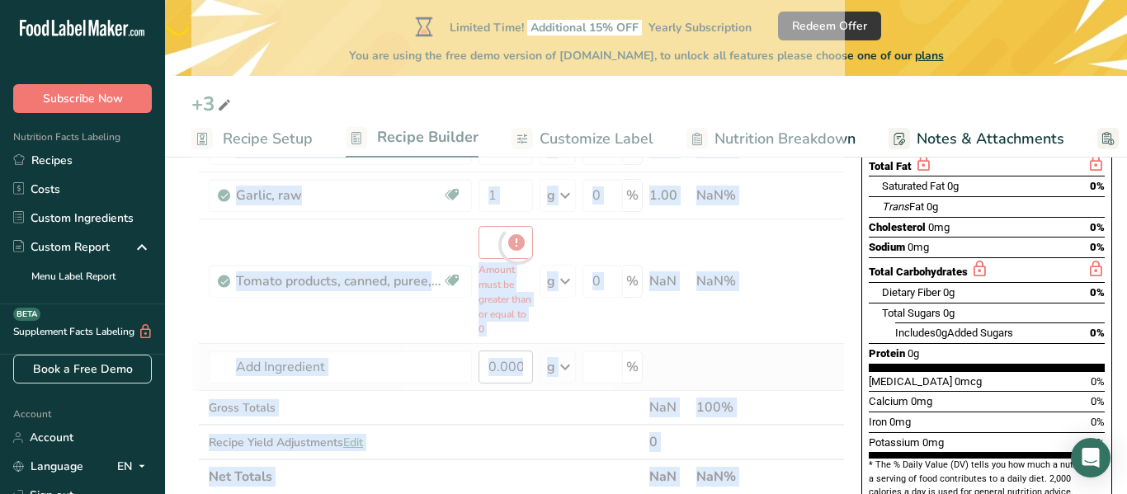
click at [505, 294] on div at bounding box center [517, 245] width 653 height 498
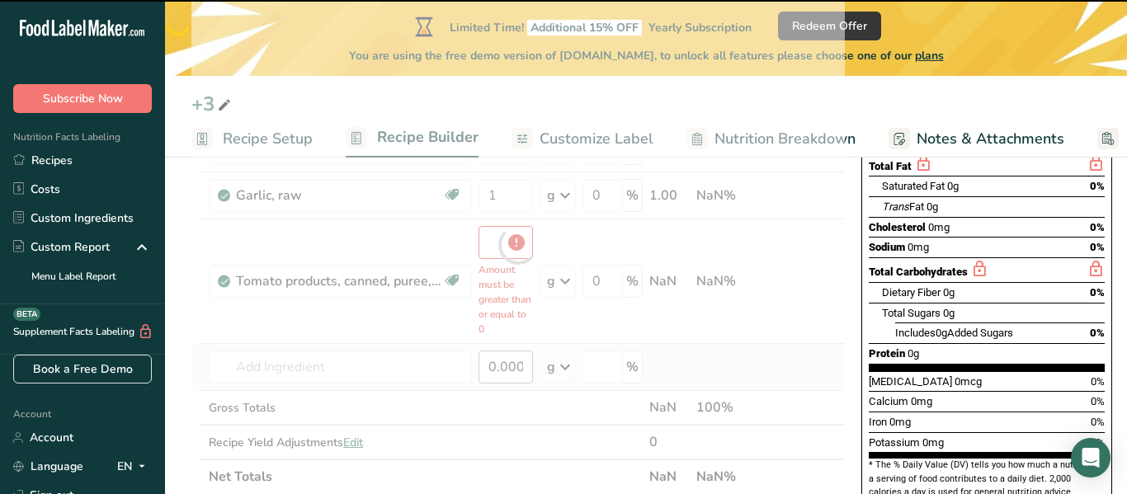
type input "0"
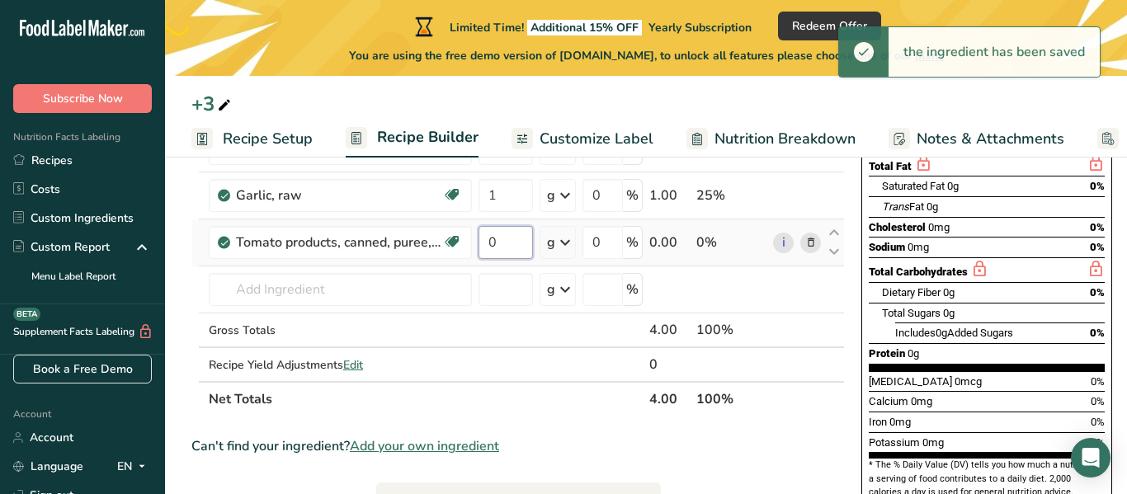
click at [515, 248] on input "0" at bounding box center [505, 242] width 54 height 33
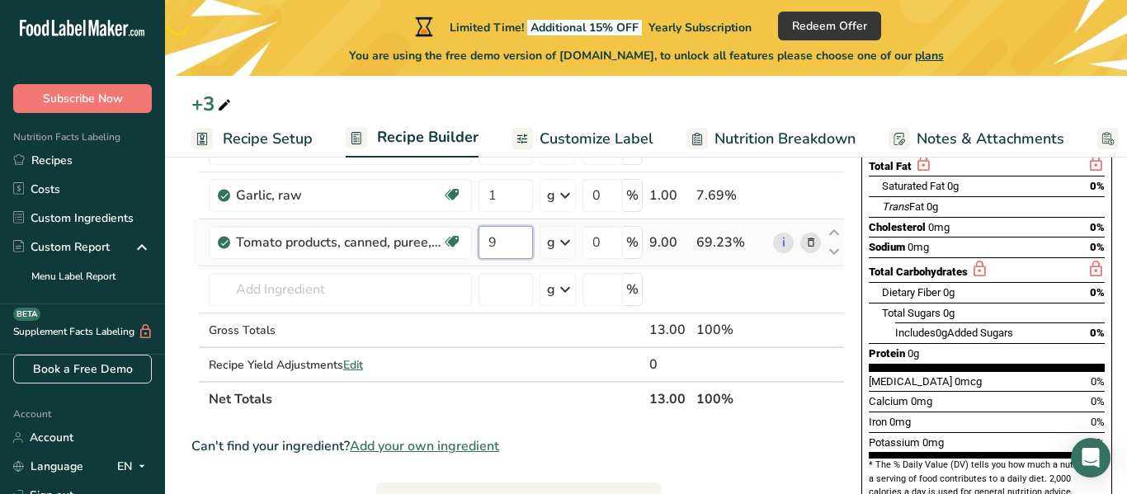
type input "9"
click at [509, 281] on div "Ingredient * Amount * Unit * Waste * .a-a{fill:#347362;}.b-a{fill:#fff;} Grams …" at bounding box center [517, 206] width 653 height 421
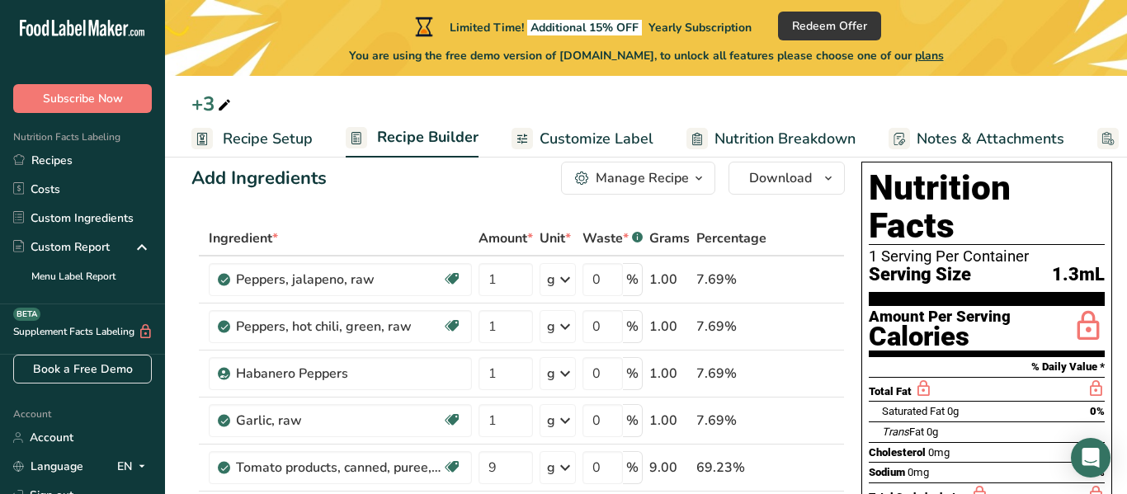
scroll to position [35, 0]
